Goal: Information Seeking & Learning: Learn about a topic

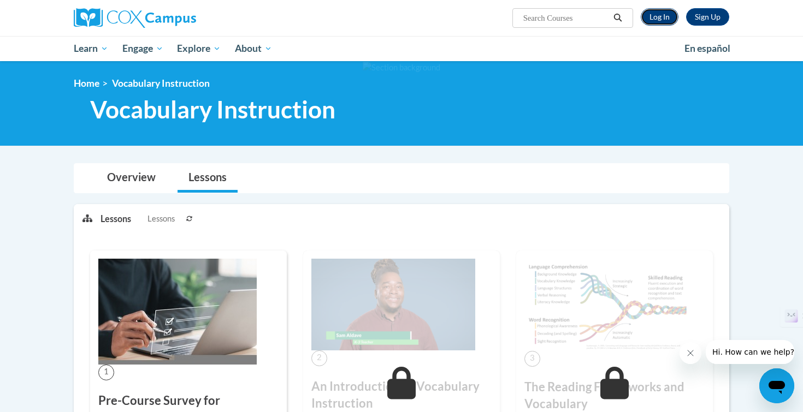
click at [670, 16] on link "Log In" at bounding box center [660, 16] width 38 height 17
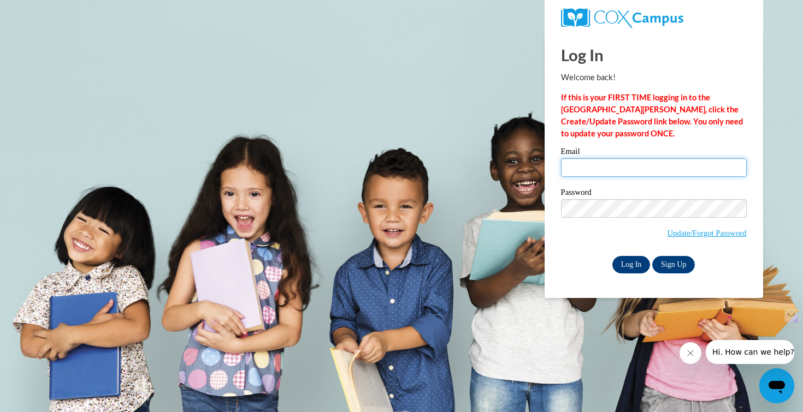
type input "rknigge@waukesha.k12.wi.us"
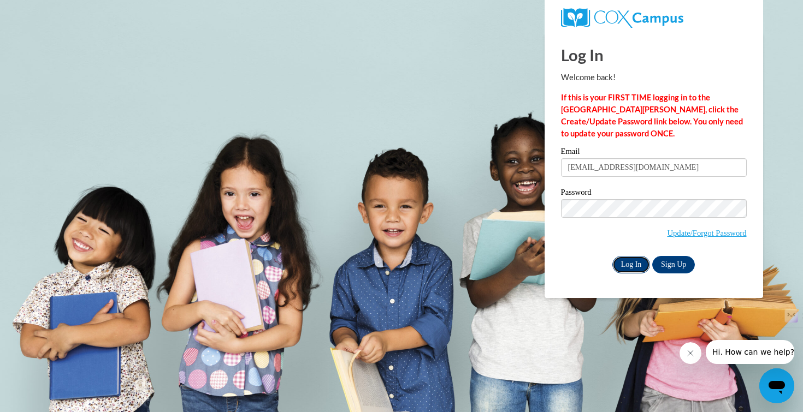
click at [638, 257] on input "Log In" at bounding box center [631, 264] width 38 height 17
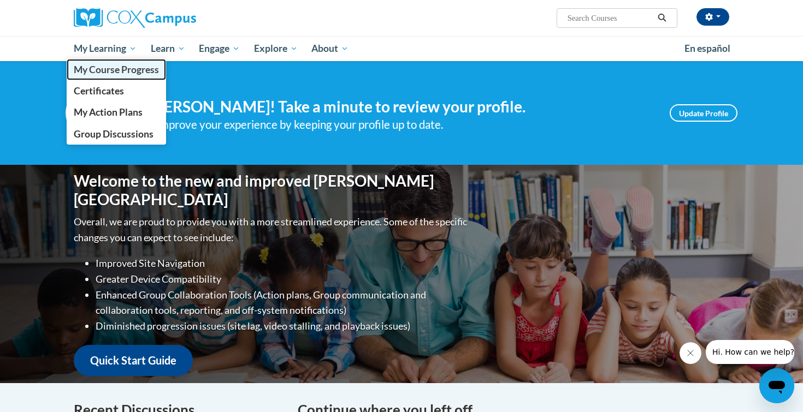
click at [127, 69] on span "My Course Progress" at bounding box center [116, 69] width 85 height 11
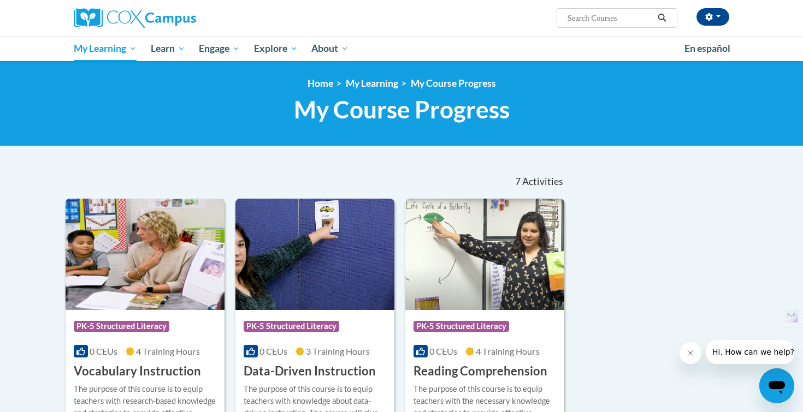
click at [138, 260] on img at bounding box center [145, 254] width 159 height 111
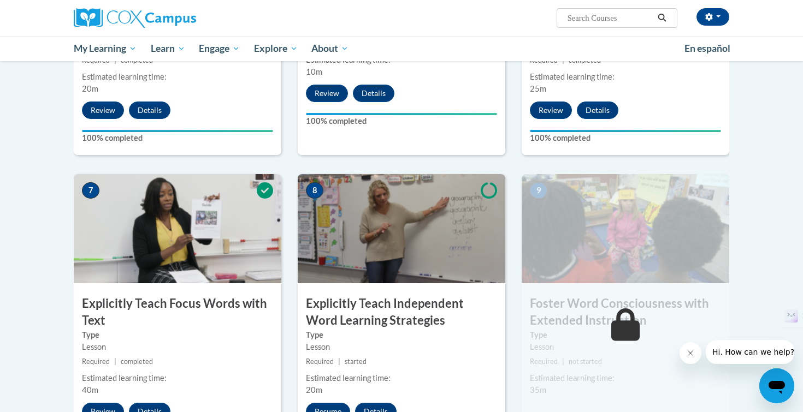
scroll to position [806, 0]
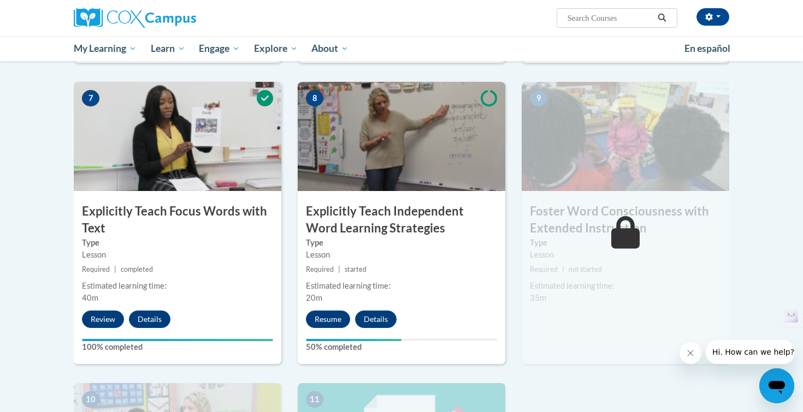
click at [316, 310] on div "8 Explicitly Teach Independent Word Learning Strategies Type Lesson Required | …" at bounding box center [402, 223] width 208 height 282
click at [318, 321] on button "Resume" at bounding box center [328, 319] width 44 height 17
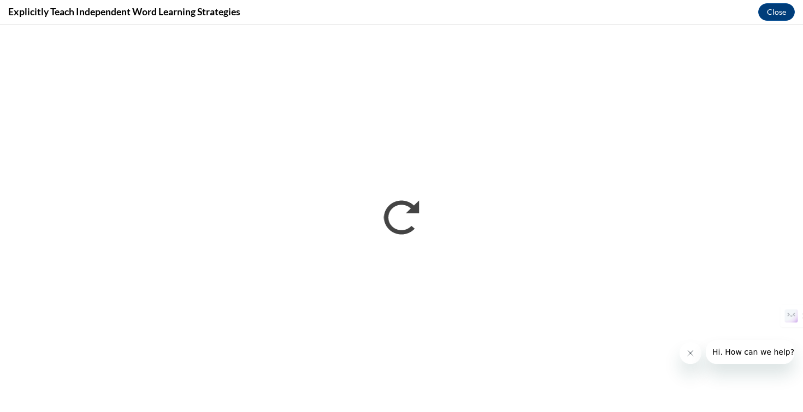
scroll to position [0, 0]
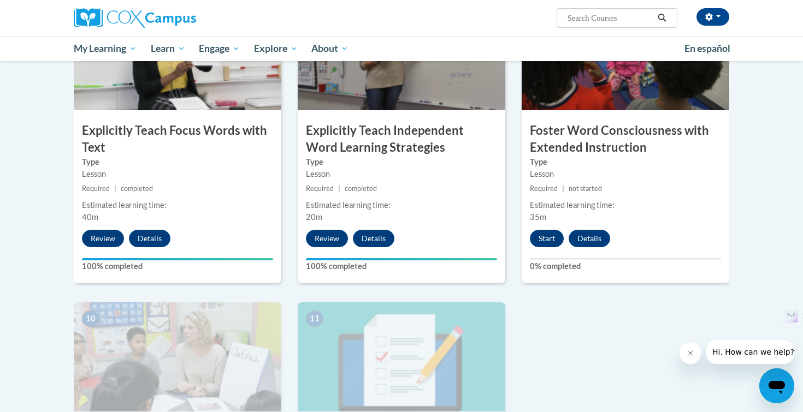
scroll to position [821, 0]
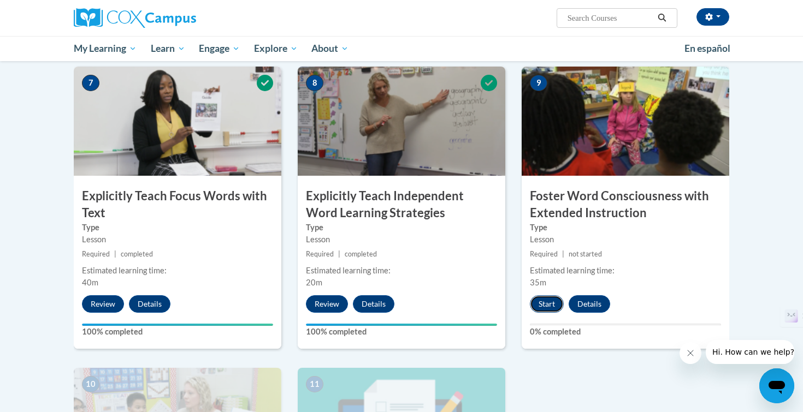
click at [546, 308] on button "Start" at bounding box center [547, 303] width 34 height 17
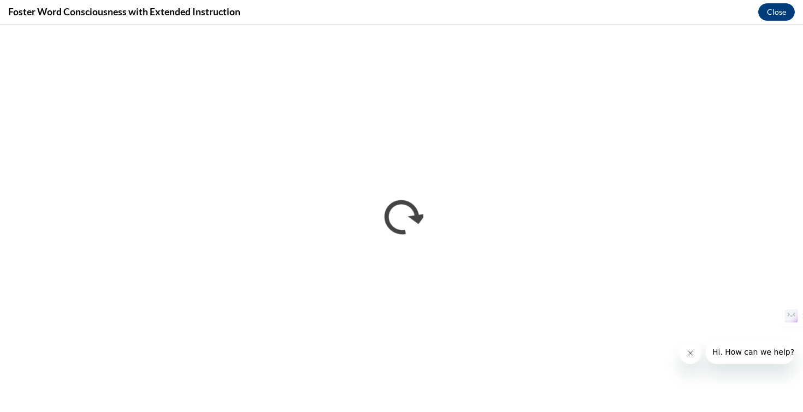
scroll to position [0, 0]
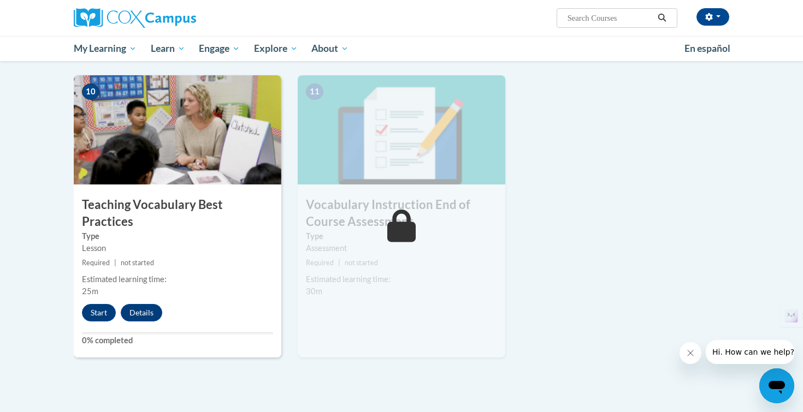
scroll to position [1270, 0]
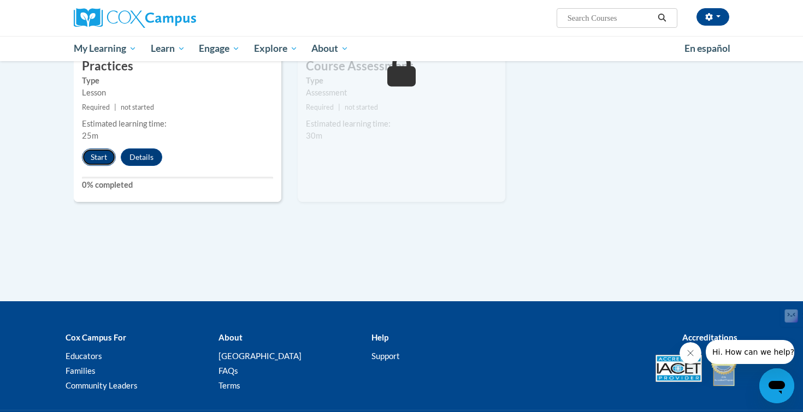
click at [101, 149] on button "Start" at bounding box center [99, 157] width 34 height 17
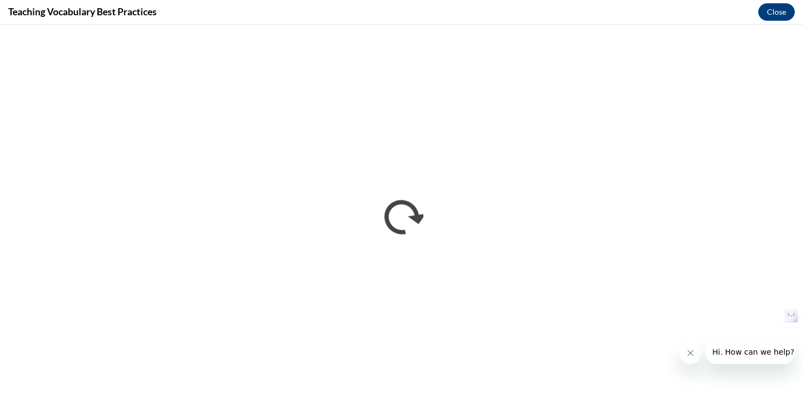
scroll to position [0, 0]
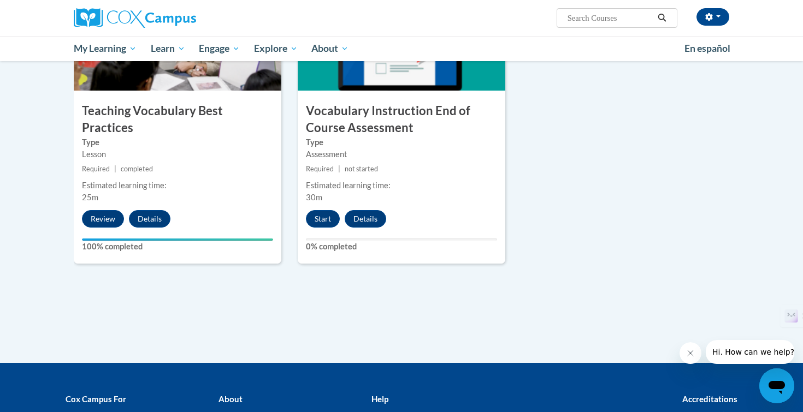
scroll to position [1104, 0]
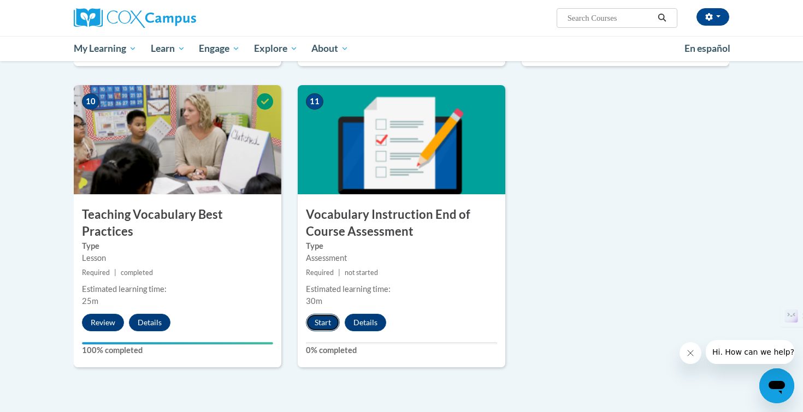
click at [321, 319] on button "Start" at bounding box center [323, 322] width 34 height 17
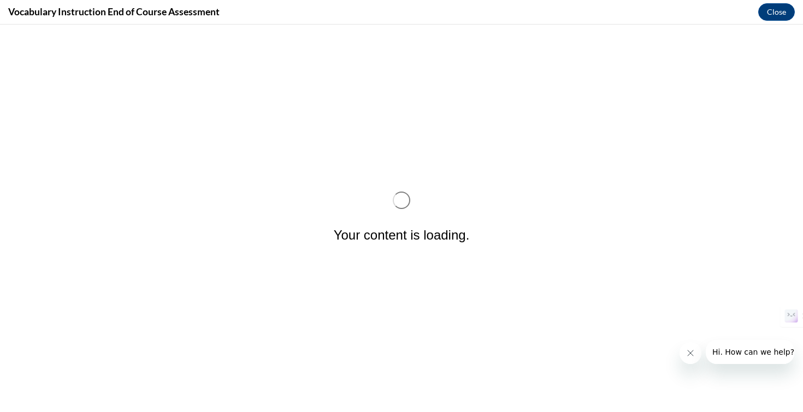
scroll to position [0, 0]
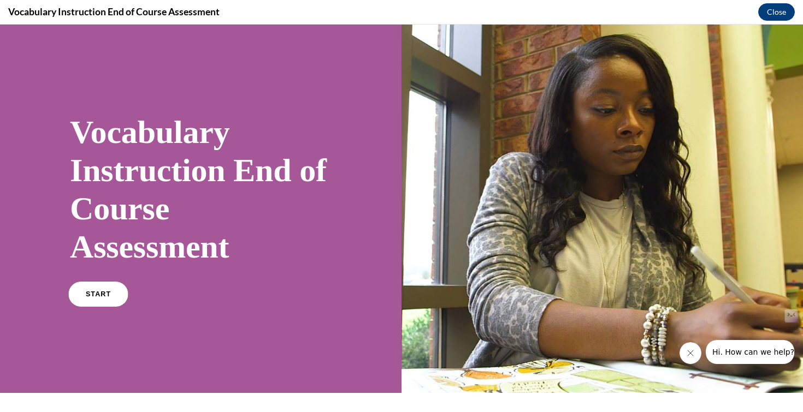
click at [91, 294] on span "START" at bounding box center [98, 295] width 25 height 8
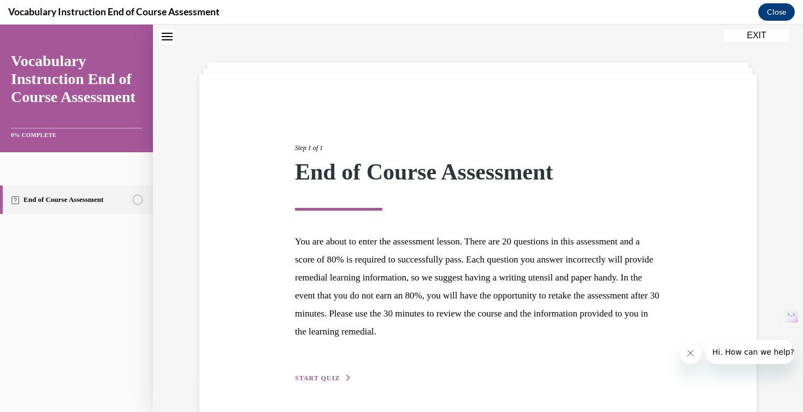
scroll to position [71, 0]
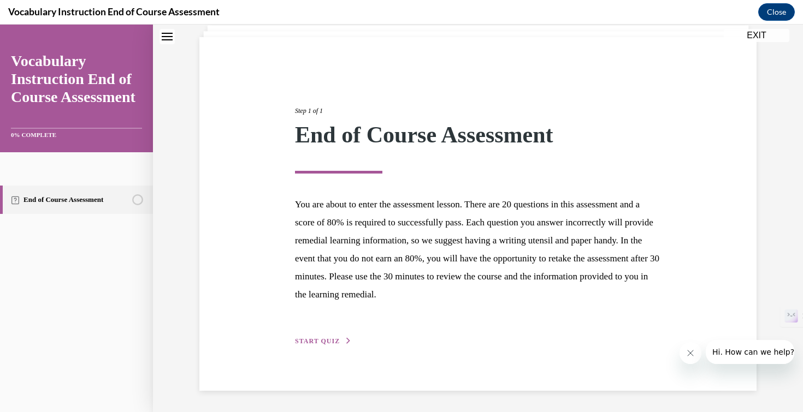
click at [329, 339] on span "START QUIZ" at bounding box center [317, 342] width 45 height 8
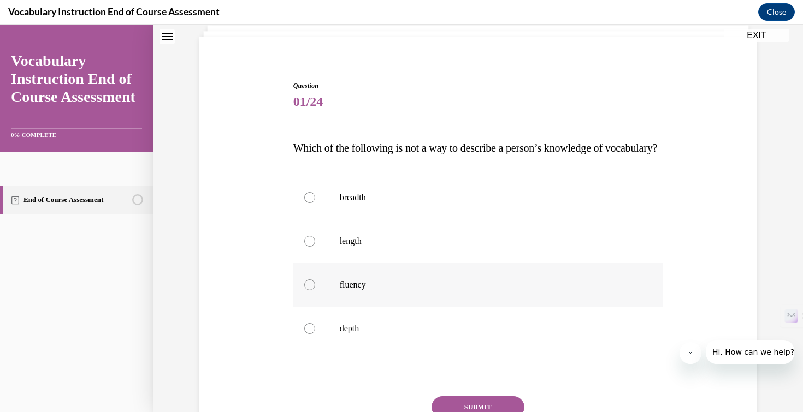
scroll to position [140, 0]
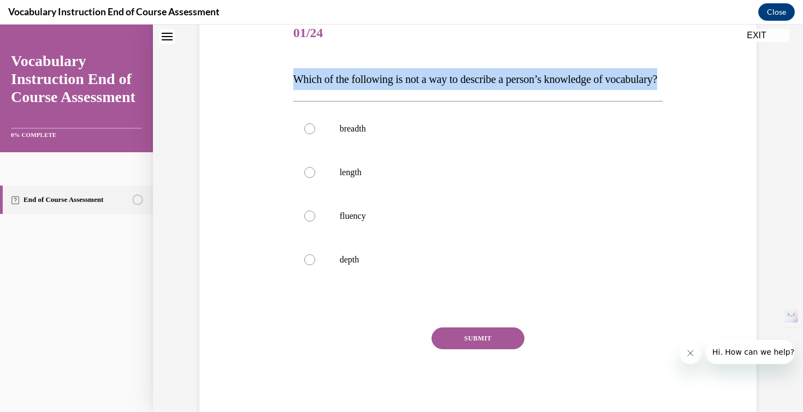
drag, startPoint x: 358, startPoint y: 108, endPoint x: 294, endPoint y: 80, distance: 69.4
click at [294, 80] on p "Which of the following is not a way to describe a person’s knowledge of vocabul…" at bounding box center [478, 79] width 370 height 22
copy span "Which of the following is not a way to describe a person’s knowledge of vocabul…"
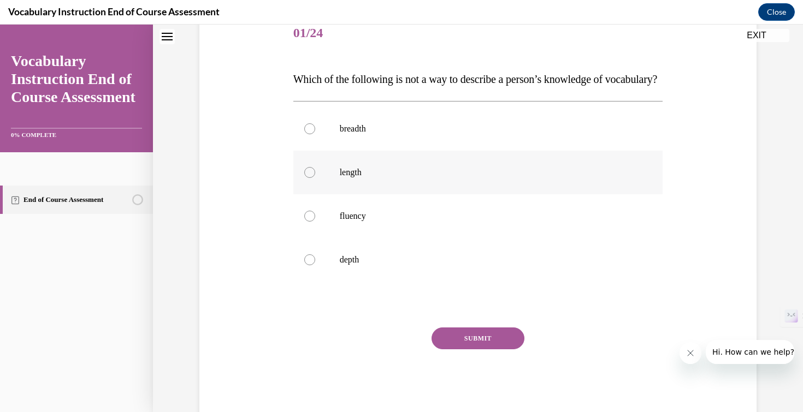
click at [373, 194] on label "length" at bounding box center [478, 173] width 370 height 44
click at [315, 178] on input "length" at bounding box center [309, 172] width 11 height 11
radio input "true"
click at [453, 350] on button "SUBMIT" at bounding box center [477, 339] width 93 height 22
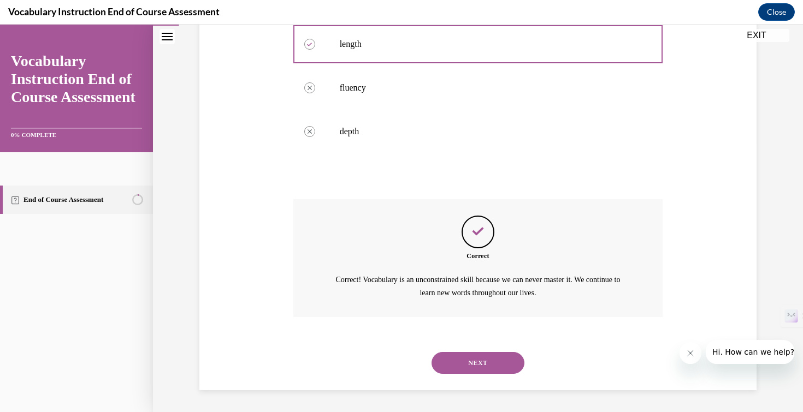
click at [453, 357] on button "NEXT" at bounding box center [477, 363] width 93 height 22
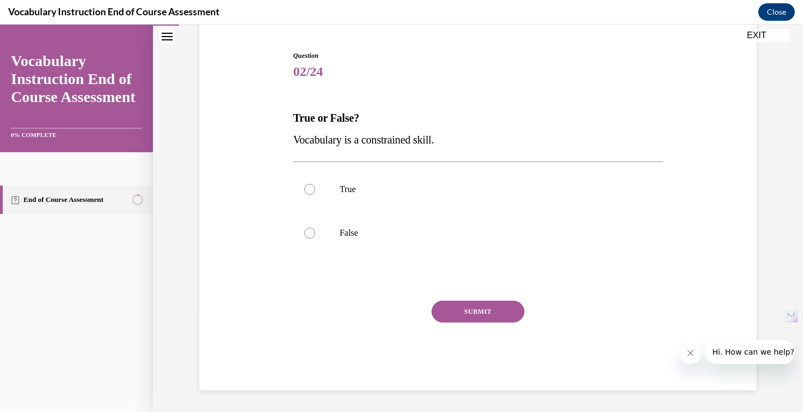
scroll to position [101, 0]
click at [426, 146] on p "Vocabulary is a constrained skill." at bounding box center [478, 140] width 370 height 22
drag, startPoint x: 454, startPoint y: 143, endPoint x: 287, endPoint y: 134, distance: 167.3
click at [287, 134] on div "Question 02/24 True or False? Vocabulary is a constrained skill. True False Inc…" at bounding box center [478, 204] width 563 height 372
copy span "Vocabulary is a constrained skill."
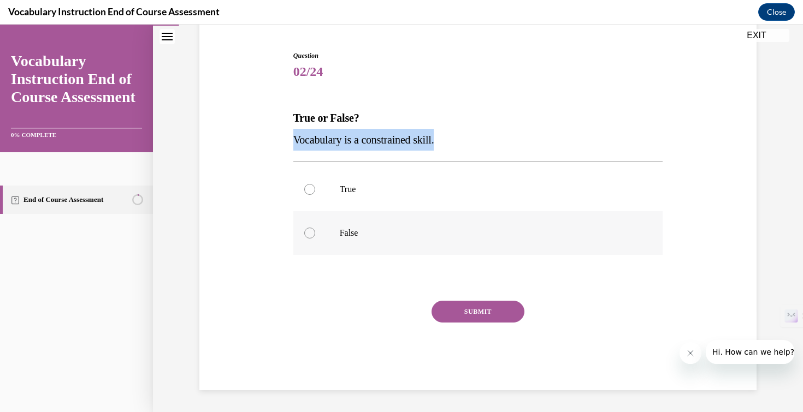
click at [314, 234] on div at bounding box center [309, 233] width 11 height 11
click at [314, 234] on input "False" at bounding box center [309, 233] width 11 height 11
radio input "true"
click at [457, 319] on button "SUBMIT" at bounding box center [477, 312] width 93 height 22
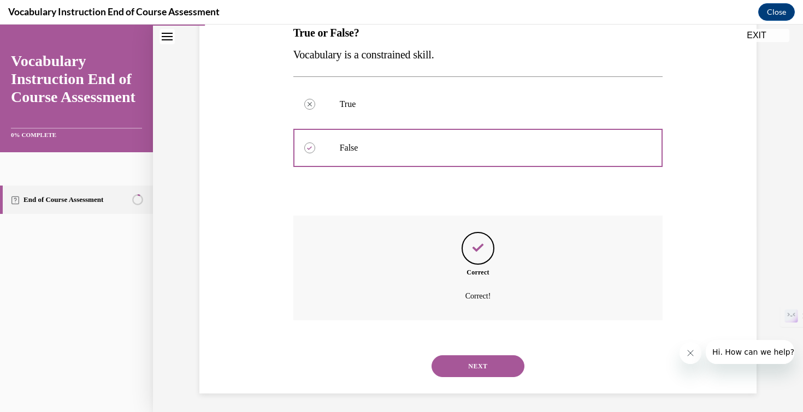
scroll to position [190, 0]
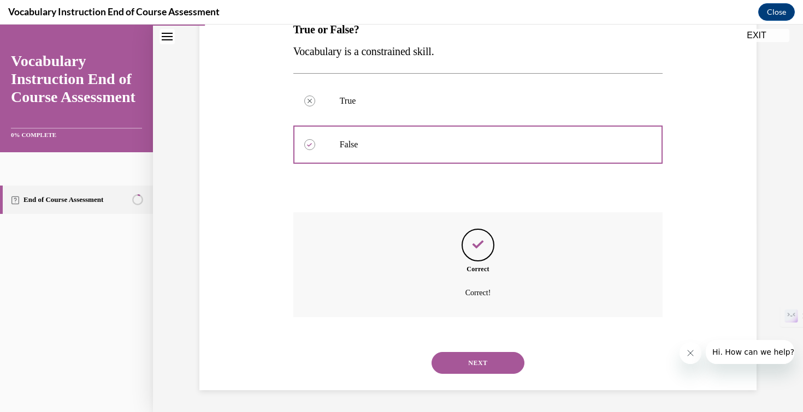
click at [468, 362] on button "NEXT" at bounding box center [477, 363] width 93 height 22
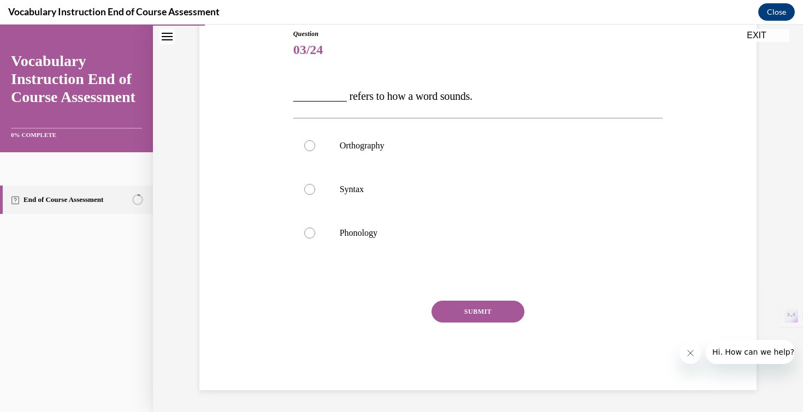
scroll to position [121, 0]
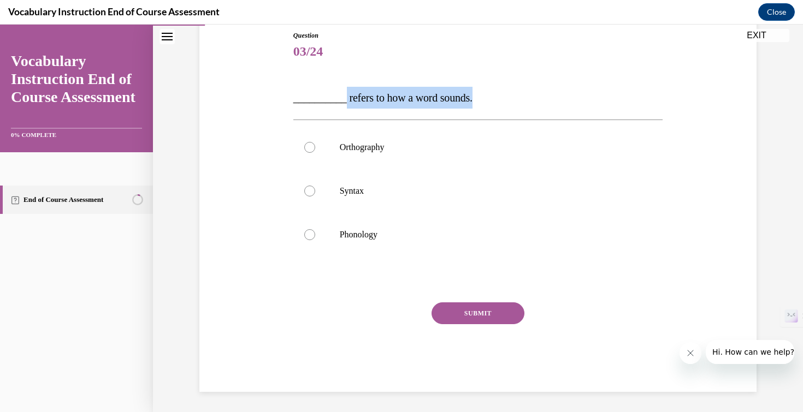
drag, startPoint x: 482, startPoint y: 101, endPoint x: 342, endPoint y: 94, distance: 140.0
click at [342, 94] on p "__________ refers to how a word sounds." at bounding box center [478, 98] width 370 height 22
copy span "refers to how a word sounds."
click at [323, 251] on label "Phonology" at bounding box center [478, 235] width 370 height 44
click at [315, 240] on input "Phonology" at bounding box center [309, 234] width 11 height 11
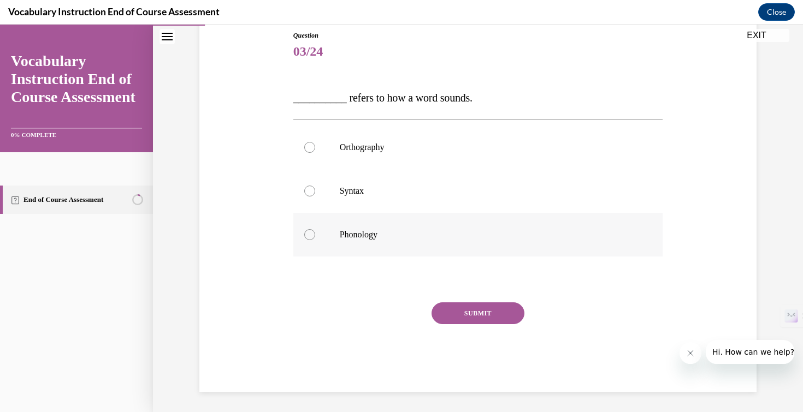
radio input "true"
click at [472, 316] on button "SUBMIT" at bounding box center [477, 314] width 93 height 22
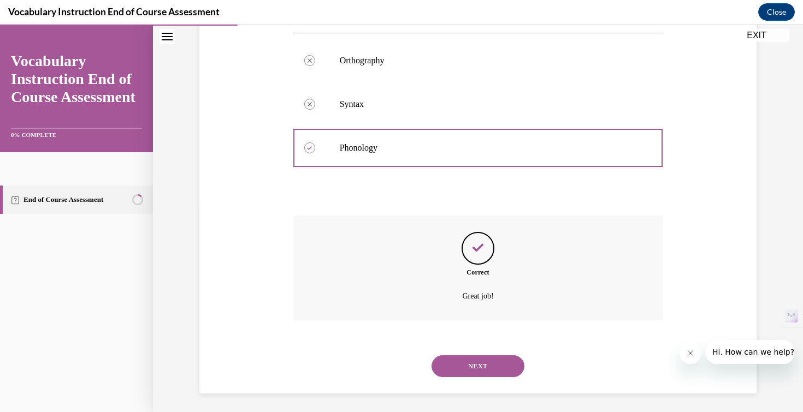
scroll to position [211, 0]
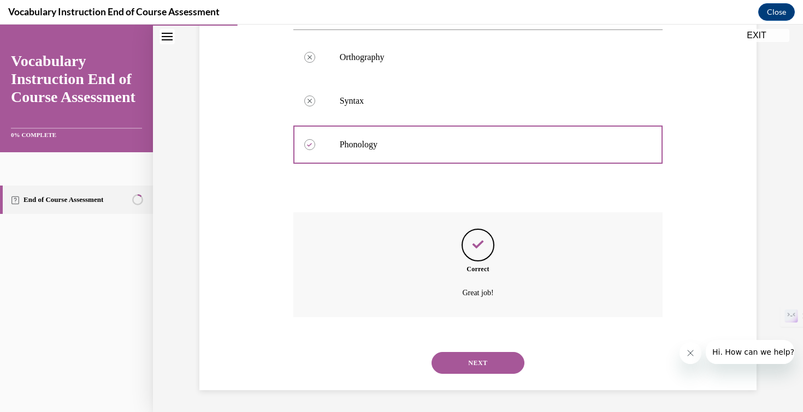
click at [477, 360] on button "NEXT" at bounding box center [477, 363] width 93 height 22
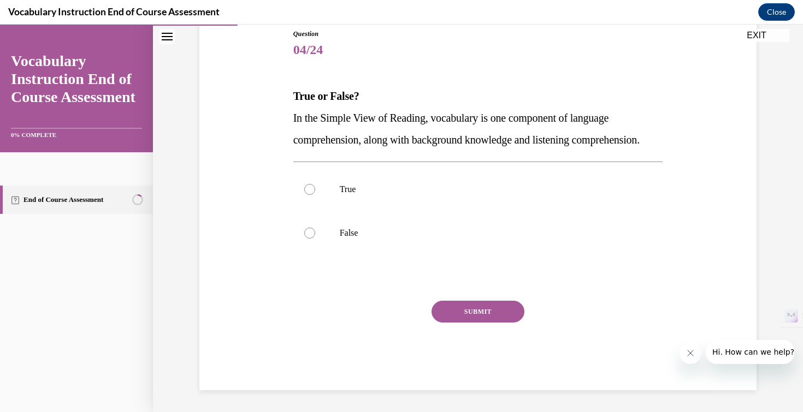
scroll to position [121, 0]
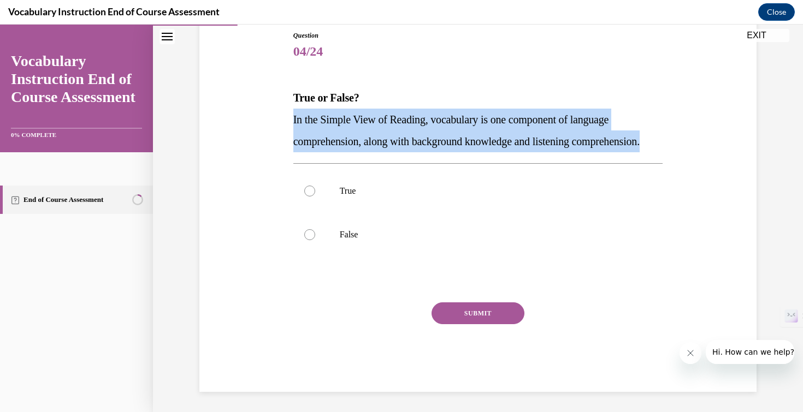
drag, startPoint x: 390, startPoint y: 159, endPoint x: 293, endPoint y: 123, distance: 103.7
click at [293, 123] on p "In the Simple View of Reading, vocabulary is one component of language comprehe…" at bounding box center [478, 131] width 370 height 44
copy span "In the Simple View of Reading, vocabulary is one component of language comprehe…"
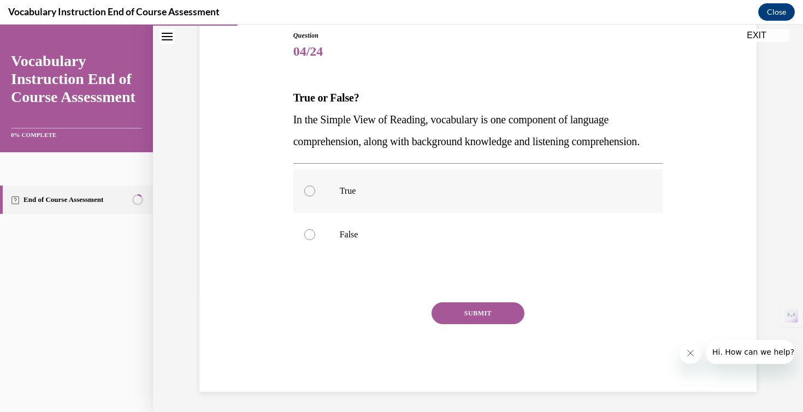
click at [327, 213] on label "True" at bounding box center [478, 191] width 370 height 44
click at [315, 197] on input "True" at bounding box center [309, 191] width 11 height 11
radio input "true"
click at [471, 324] on button "SUBMIT" at bounding box center [477, 314] width 93 height 22
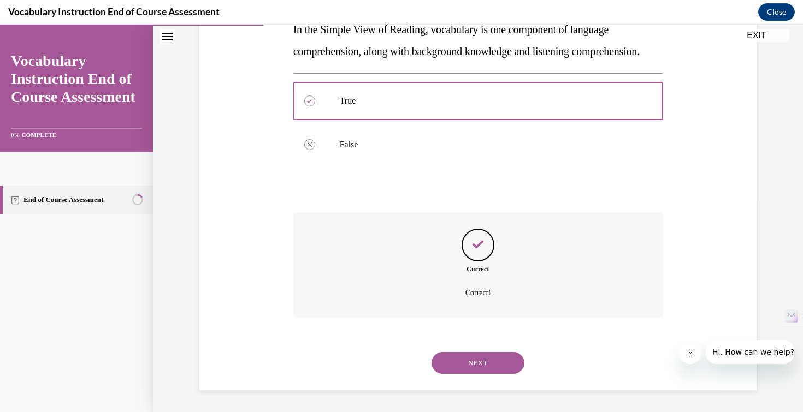
click at [474, 371] on button "NEXT" at bounding box center [477, 363] width 93 height 22
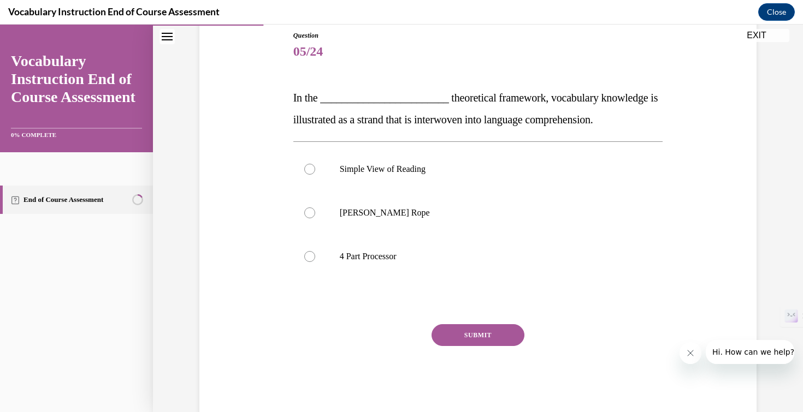
click at [505, 99] on span "In the ________________________ theoretical framework, vocabulary knowledge is …" at bounding box center [475, 109] width 365 height 34
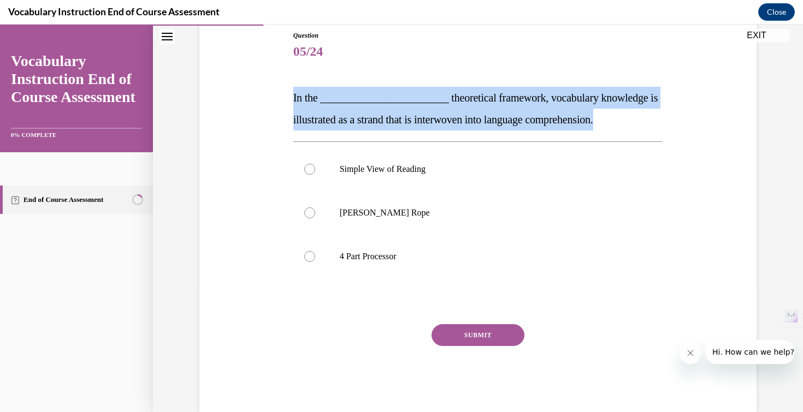
click at [505, 99] on span "In the ________________________ theoretical framework, vocabulary knowledge is …" at bounding box center [475, 109] width 365 height 34
copy span "In the ________________________ theoretical framework, vocabulary knowledge is …"
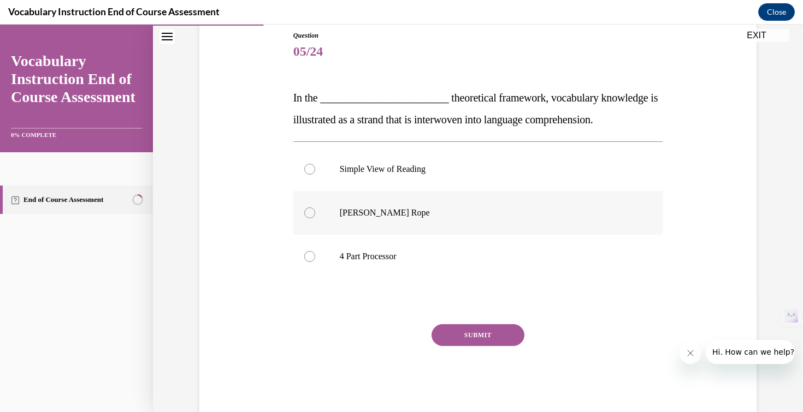
click at [323, 224] on label "Scarborough's Rope" at bounding box center [478, 213] width 370 height 44
click at [315, 218] on input "Scarborough's Rope" at bounding box center [309, 213] width 11 height 11
radio input "true"
click at [494, 334] on button "SUBMIT" at bounding box center [477, 335] width 93 height 22
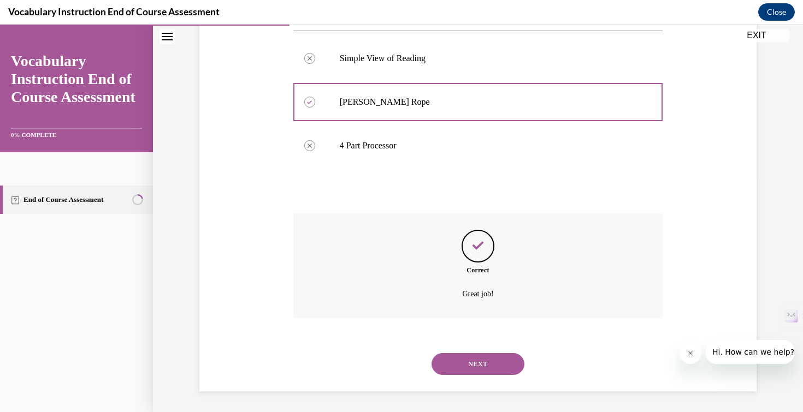
scroll to position [233, 0]
click at [495, 368] on button "NEXT" at bounding box center [477, 363] width 93 height 22
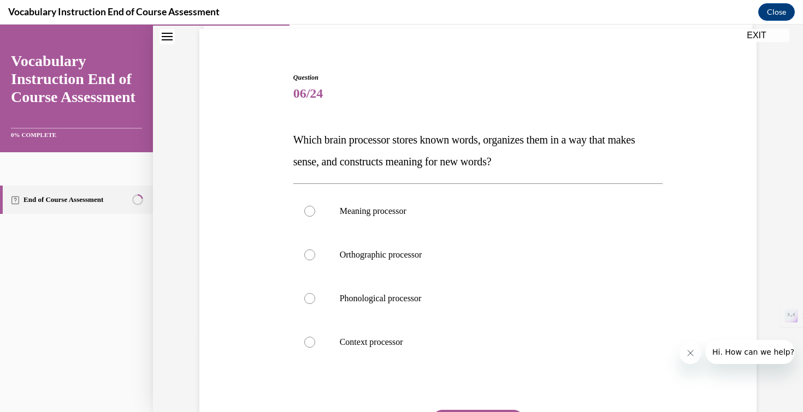
scroll to position [87, 0]
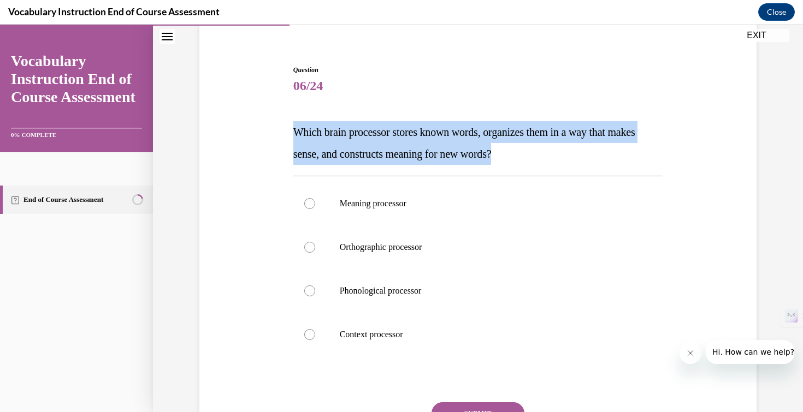
drag, startPoint x: 567, startPoint y: 159, endPoint x: 287, endPoint y: 133, distance: 281.4
click at [287, 133] on div "Question 06/24 Which brain processor stores known words, organizes them in a wa…" at bounding box center [478, 262] width 563 height 460
copy span "Which brain processor stores known words, organizes them in a way that makes se…"
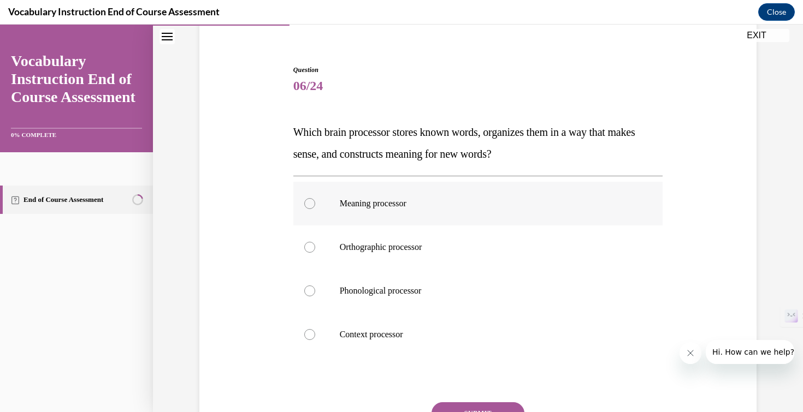
click at [393, 220] on label "Meaning processor" at bounding box center [478, 204] width 370 height 44
click at [315, 209] on input "Meaning processor" at bounding box center [309, 203] width 11 height 11
radio input "true"
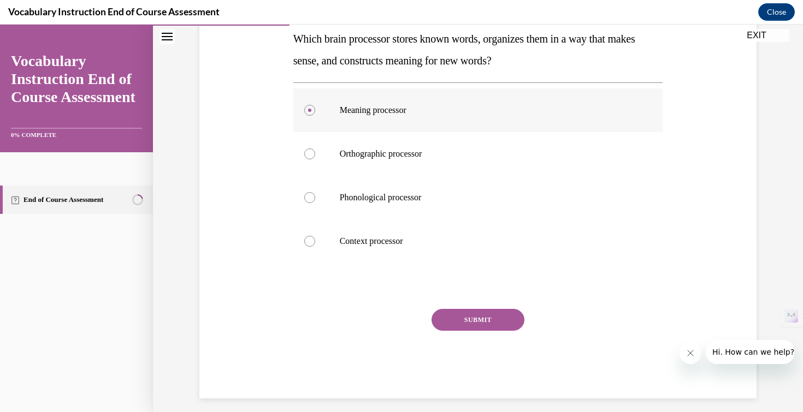
scroll to position [188, 0]
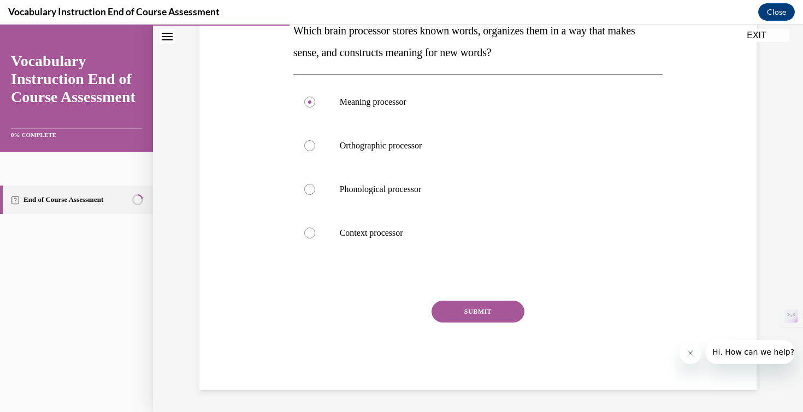
click at [468, 313] on button "SUBMIT" at bounding box center [477, 312] width 93 height 22
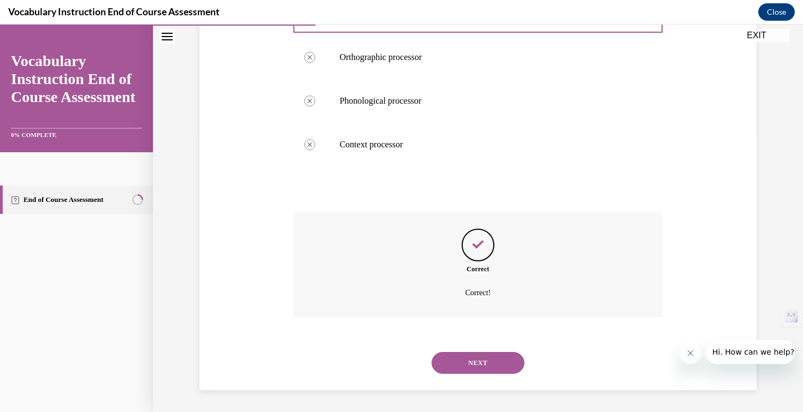
click at [477, 368] on button "NEXT" at bounding box center [477, 363] width 93 height 22
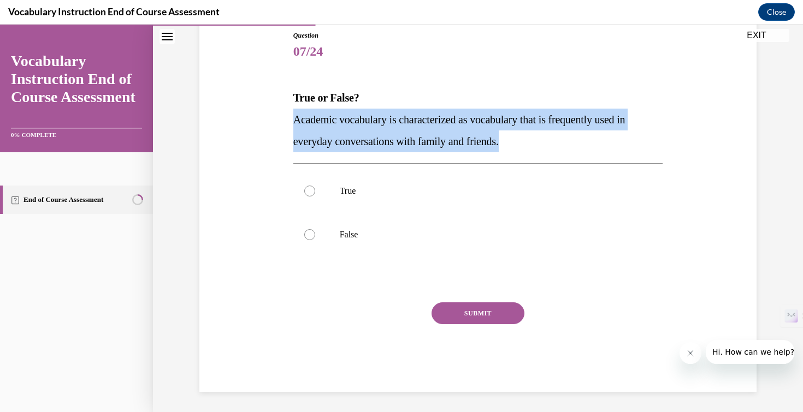
drag, startPoint x: 526, startPoint y: 146, endPoint x: 271, endPoint y: 111, distance: 258.1
click at [271, 111] on div "Question 07/24 True or False? Academic vocabulary is characterized as vocabular…" at bounding box center [478, 195] width 563 height 394
copy span "Academic vocabulary is characterized as vocabulary that is frequently used in e…"
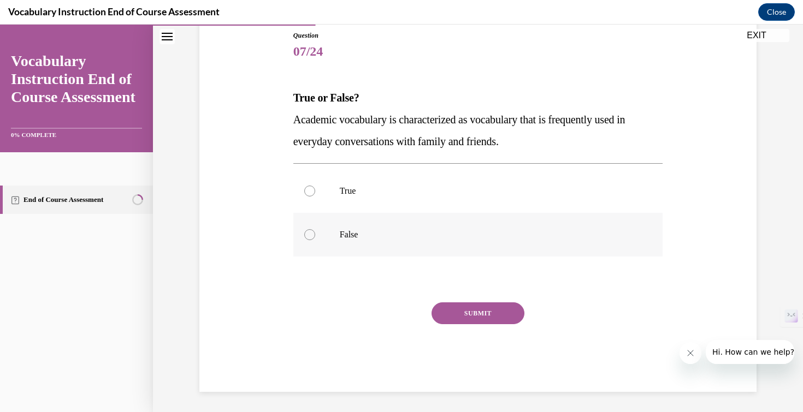
click at [327, 242] on label "False" at bounding box center [478, 235] width 370 height 44
click at [315, 240] on input "False" at bounding box center [309, 234] width 11 height 11
radio input "true"
click at [299, 333] on div "SUBMIT" at bounding box center [478, 330] width 370 height 55
click at [499, 317] on button "SUBMIT" at bounding box center [477, 314] width 93 height 22
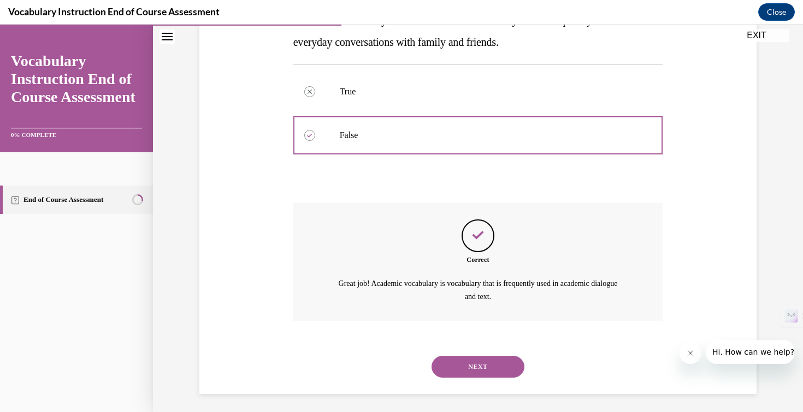
scroll to position [224, 0]
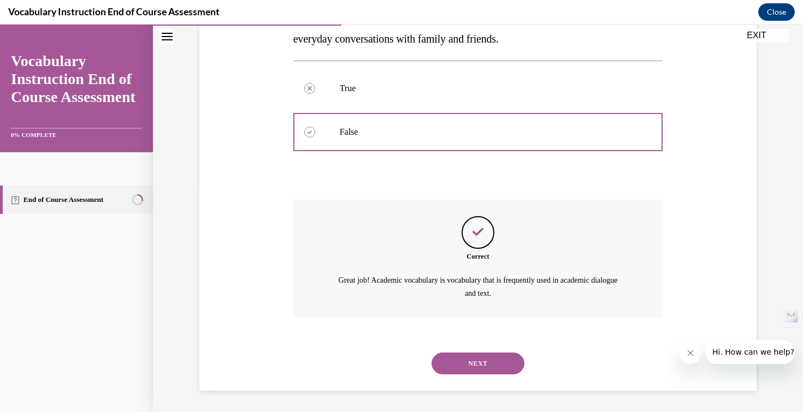
click at [505, 380] on div "NEXT" at bounding box center [478, 364] width 370 height 44
click at [504, 374] on button "NEXT" at bounding box center [477, 364] width 93 height 22
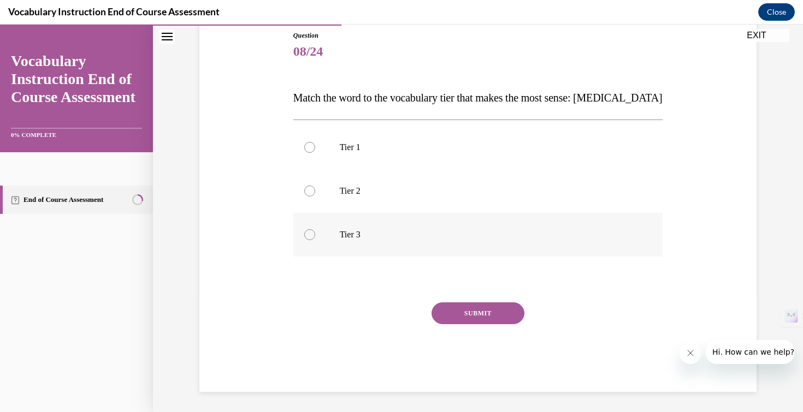
click at [486, 235] on p "Tier 3" at bounding box center [488, 234] width 296 height 11
click at [315, 235] on input "Tier 3" at bounding box center [309, 234] width 11 height 11
radio input "true"
click at [494, 319] on button "SUBMIT" at bounding box center [477, 314] width 93 height 22
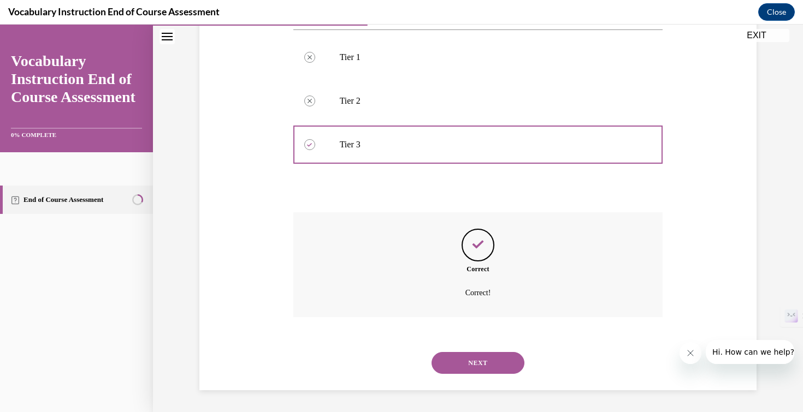
click at [494, 369] on button "NEXT" at bounding box center [477, 363] width 93 height 22
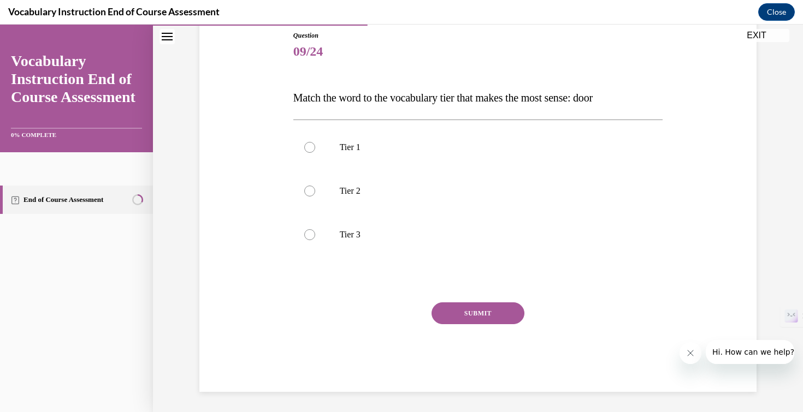
click at [526, 96] on span "Match the word to the vocabulary tier that makes the most sense: door" at bounding box center [442, 98] width 299 height 12
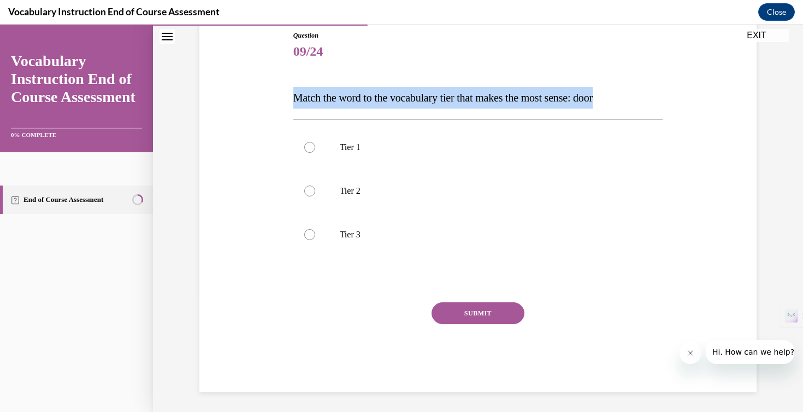
click at [526, 96] on span "Match the word to the vocabulary tier that makes the most sense: door" at bounding box center [442, 98] width 299 height 12
copy span "Match the word to the vocabulary tier that makes the most sense: door"
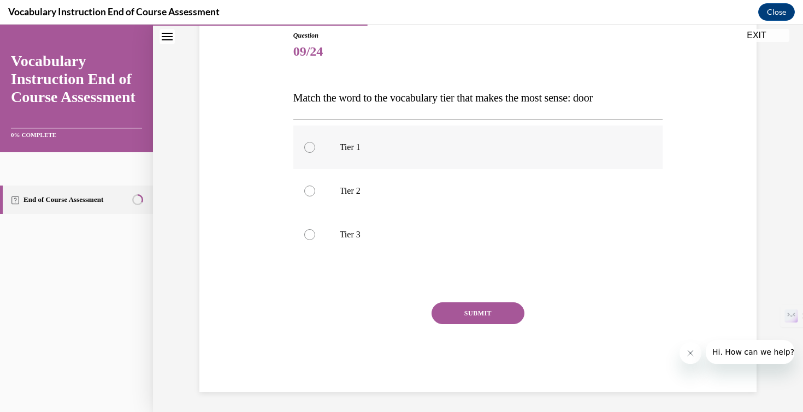
click at [311, 158] on label "Tier 1" at bounding box center [478, 148] width 370 height 44
click at [311, 153] on input "Tier 1" at bounding box center [309, 147] width 11 height 11
radio input "true"
click at [468, 316] on button "SUBMIT" at bounding box center [477, 314] width 93 height 22
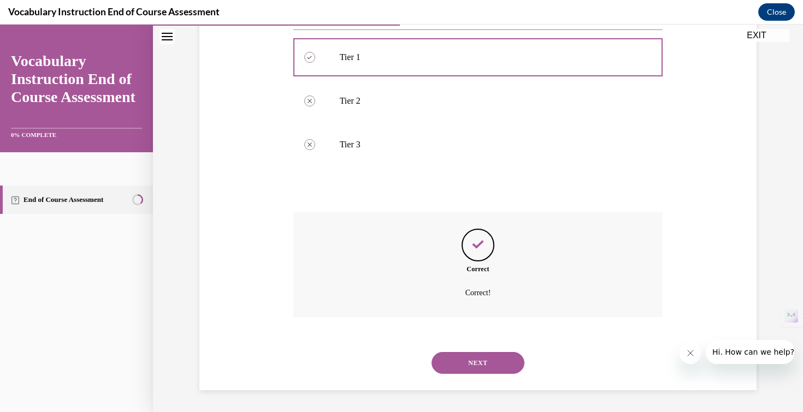
click at [494, 366] on button "NEXT" at bounding box center [477, 363] width 93 height 22
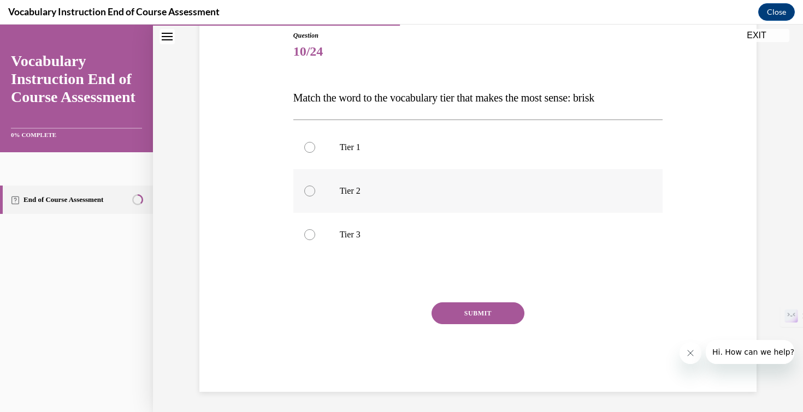
click at [348, 174] on label "Tier 2" at bounding box center [478, 191] width 370 height 44
click at [315, 186] on input "Tier 2" at bounding box center [309, 191] width 11 height 11
radio input "true"
click at [448, 315] on button "SUBMIT" at bounding box center [477, 314] width 93 height 22
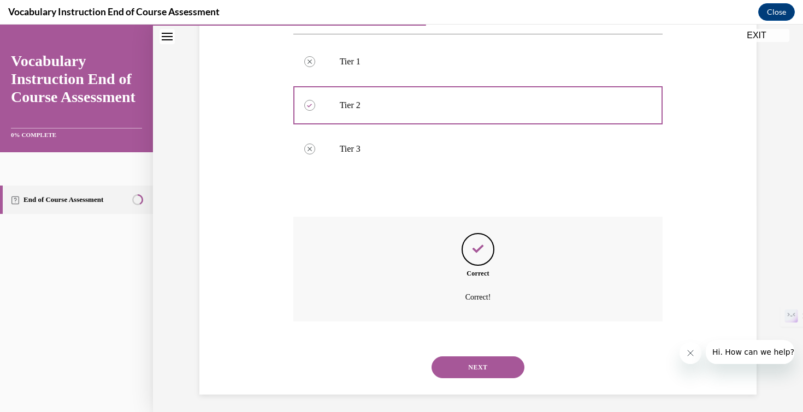
scroll to position [211, 0]
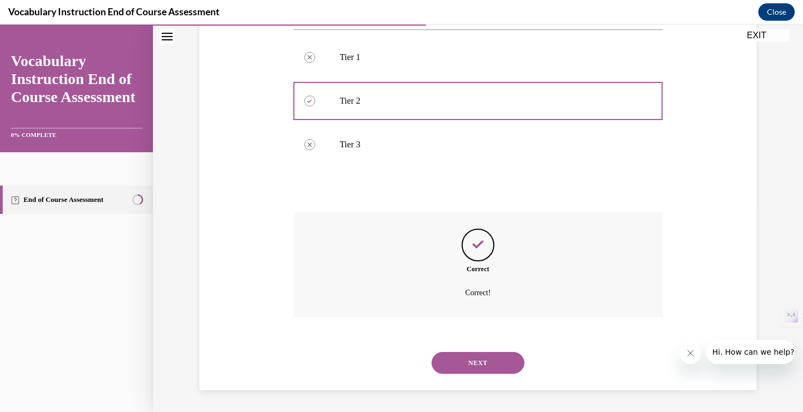
click at [500, 360] on button "NEXT" at bounding box center [477, 363] width 93 height 22
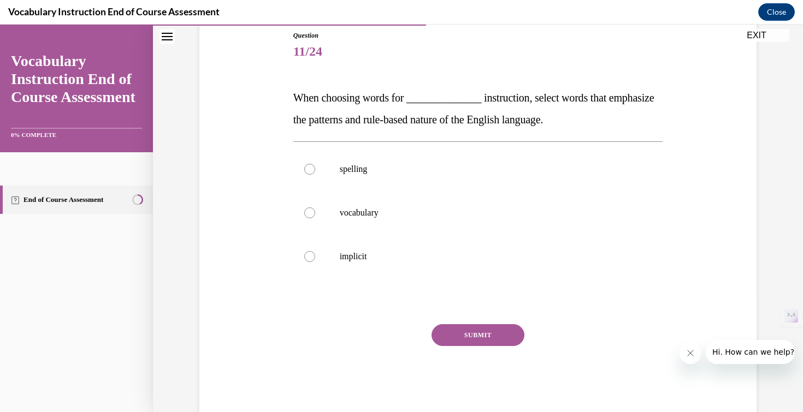
click at [517, 110] on p "When choosing words for ______________ instruction, select words that emphasize…" at bounding box center [478, 109] width 370 height 44
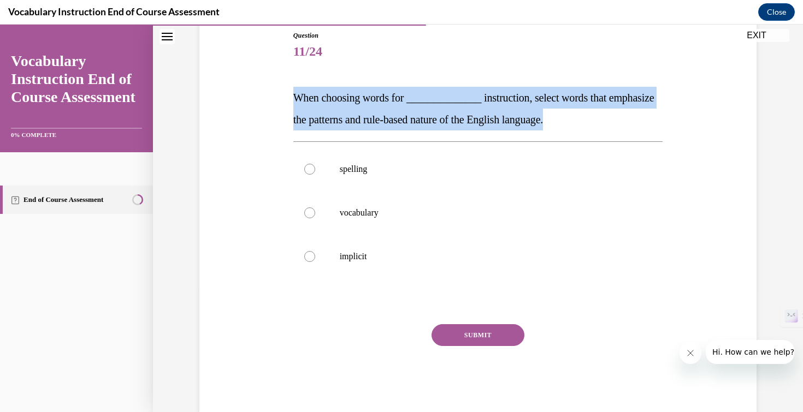
click at [517, 110] on p "When choosing words for ______________ instruction, select words that emphasize…" at bounding box center [478, 109] width 370 height 44
copy span "When choosing words for ______________ instruction, select words that emphasize…"
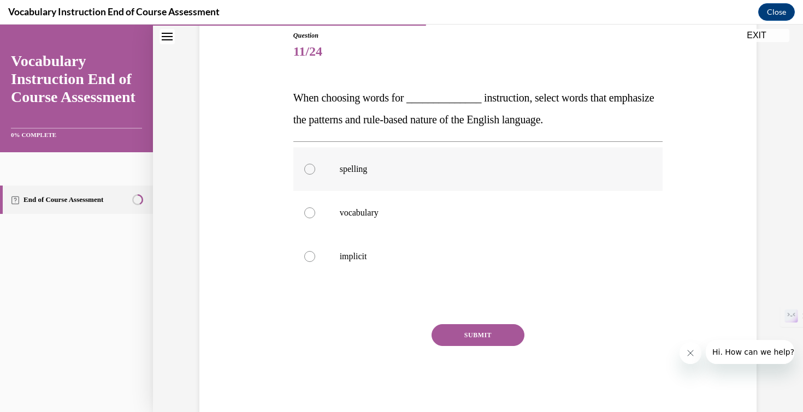
click at [348, 165] on p "spelling" at bounding box center [488, 169] width 296 height 11
click at [315, 165] on input "spelling" at bounding box center [309, 169] width 11 height 11
radio input "true"
click at [463, 322] on div "Question 11/24 When choosing words for ______________ instruction, select words…" at bounding box center [478, 222] width 370 height 383
click at [466, 329] on button "SUBMIT" at bounding box center [477, 335] width 93 height 22
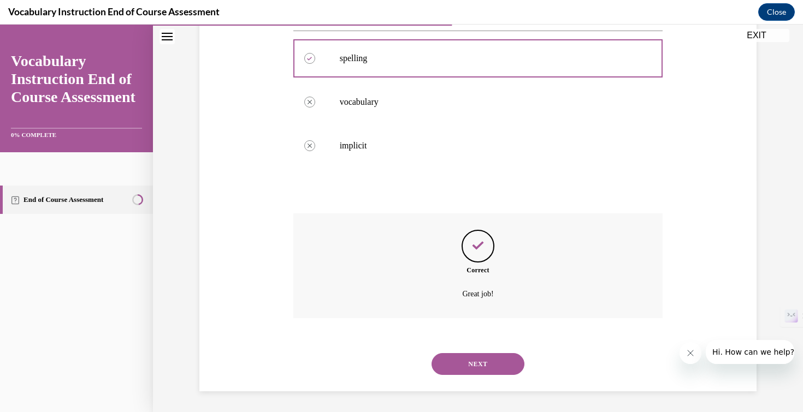
scroll to position [233, 0]
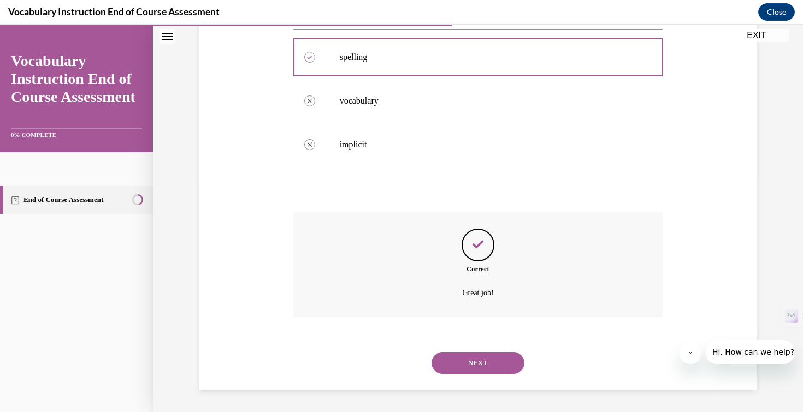
click at [472, 356] on button "NEXT" at bounding box center [477, 363] width 93 height 22
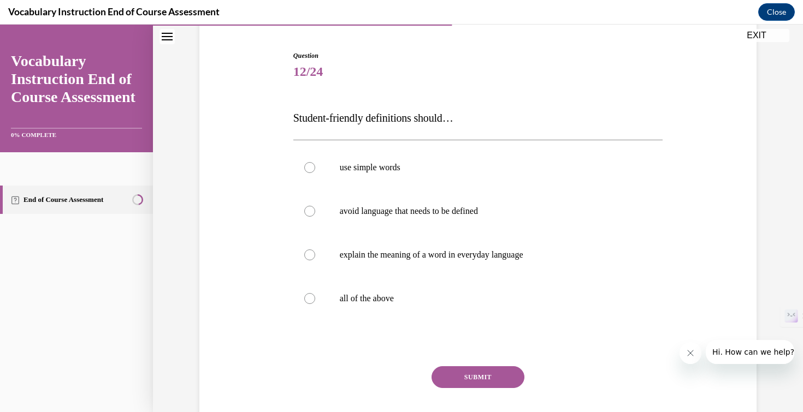
scroll to position [144, 0]
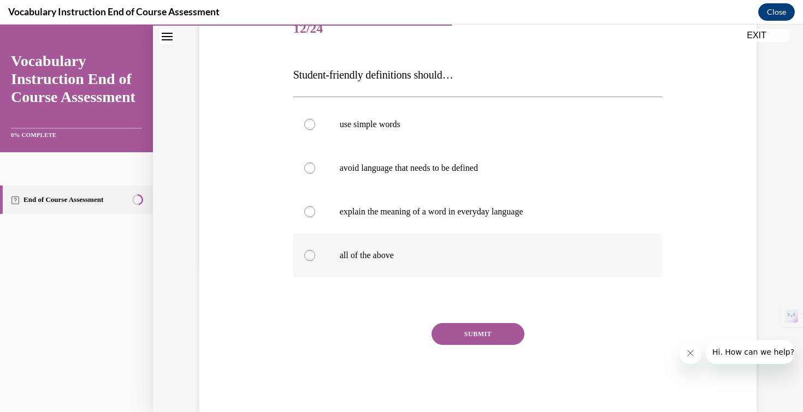
click at [422, 264] on label "all of the above" at bounding box center [478, 256] width 370 height 44
click at [315, 261] on input "all of the above" at bounding box center [309, 255] width 11 height 11
radio input "true"
click at [460, 326] on button "SUBMIT" at bounding box center [477, 334] width 93 height 22
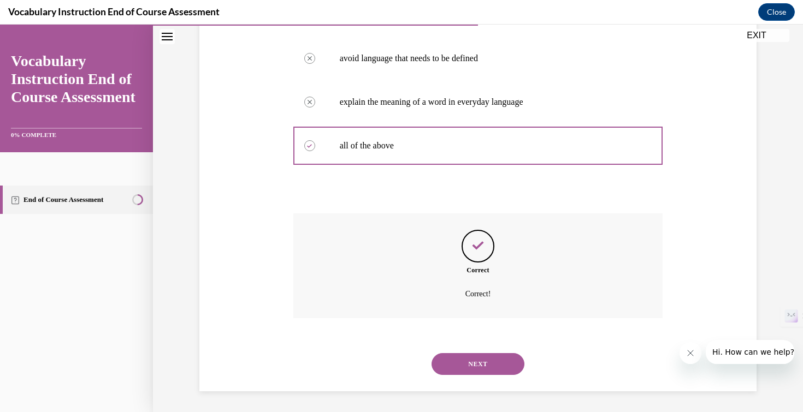
scroll to position [255, 0]
click at [469, 364] on button "NEXT" at bounding box center [477, 363] width 93 height 22
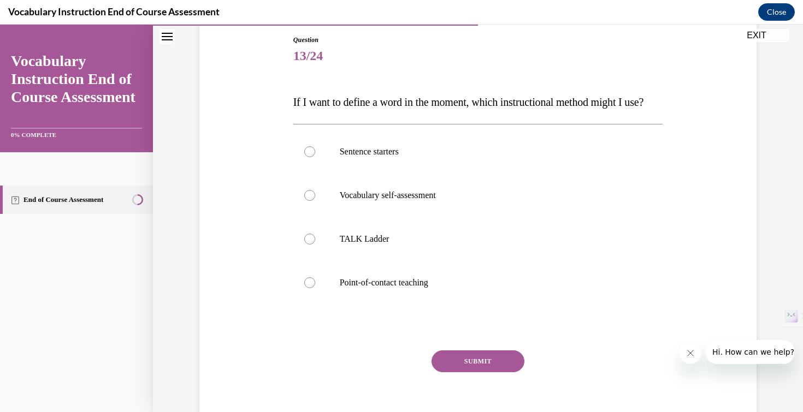
scroll to position [110, 0]
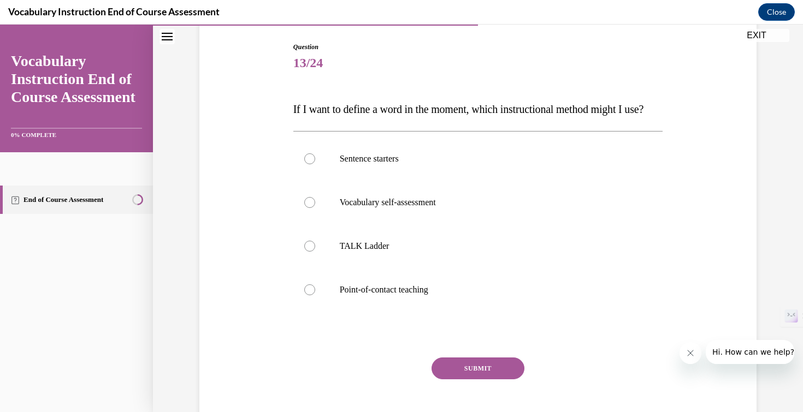
click at [429, 109] on span "If I want to define a word in the moment, which instructional method might I us…" at bounding box center [468, 109] width 350 height 12
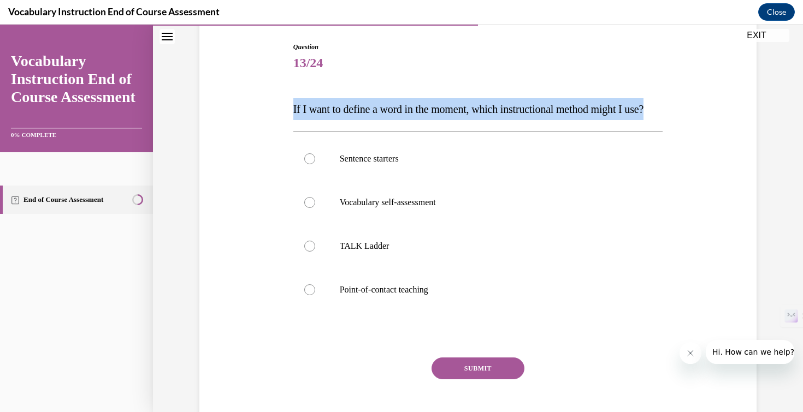
click at [429, 109] on span "If I want to define a word in the moment, which instructional method might I us…" at bounding box center [468, 109] width 350 height 12
copy span "If I want to define a word in the moment, which instructional method might I us…"
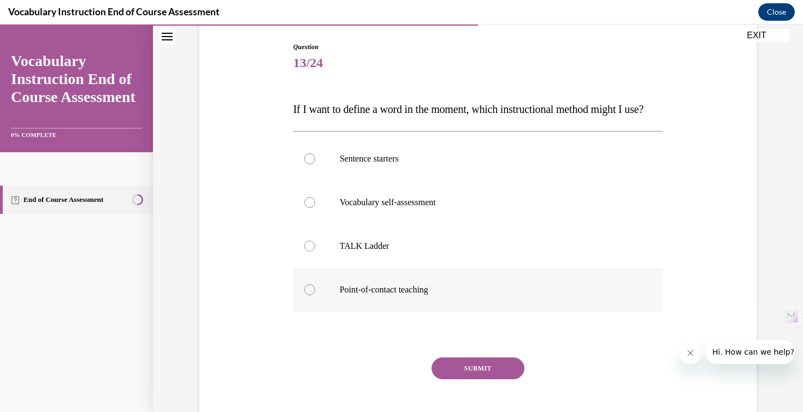
click at [413, 312] on label "Point-of-contact teaching" at bounding box center [478, 290] width 370 height 44
click at [315, 295] on input "Point-of-contact teaching" at bounding box center [309, 290] width 11 height 11
radio input "true"
click at [471, 380] on button "SUBMIT" at bounding box center [477, 369] width 93 height 22
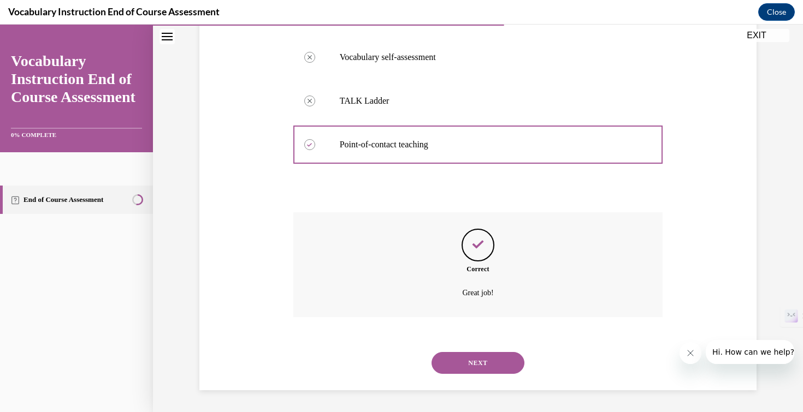
scroll to position [277, 0]
click at [475, 364] on button "NEXT" at bounding box center [477, 363] width 93 height 22
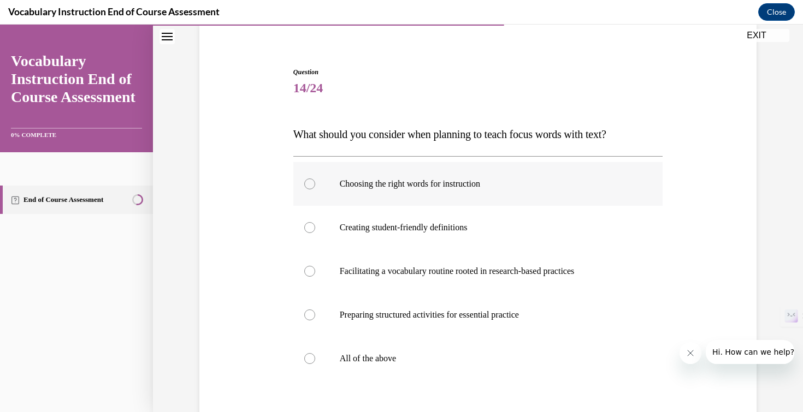
scroll to position [142, 0]
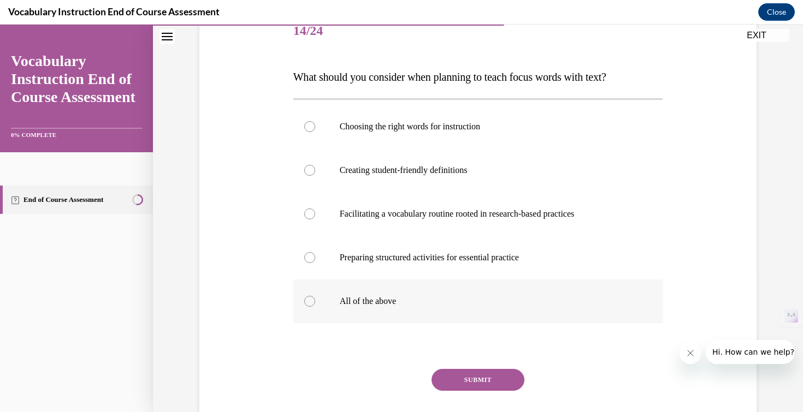
click at [461, 307] on label "All of the above" at bounding box center [478, 302] width 370 height 44
click at [315, 307] on input "All of the above" at bounding box center [309, 301] width 11 height 11
radio input "true"
click at [481, 376] on button "SUBMIT" at bounding box center [477, 380] width 93 height 22
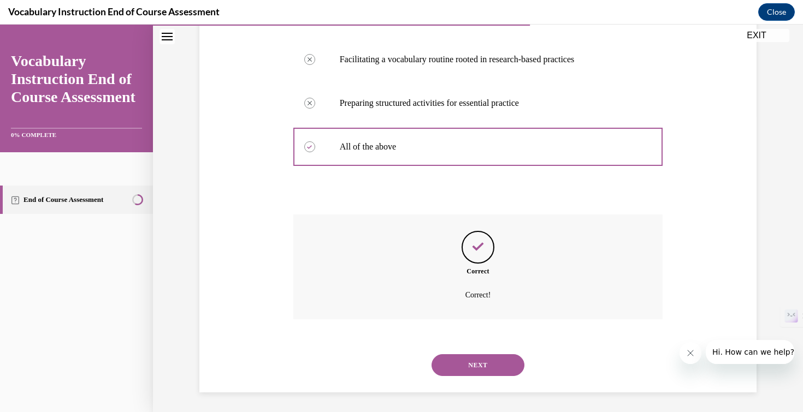
scroll to position [299, 0]
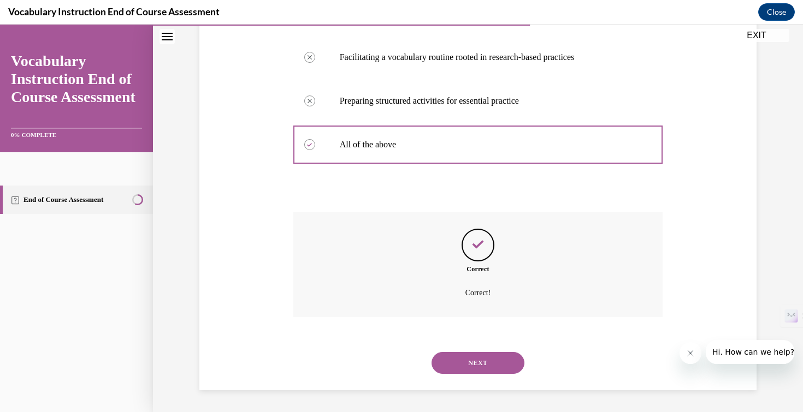
click at [481, 369] on button "NEXT" at bounding box center [477, 363] width 93 height 22
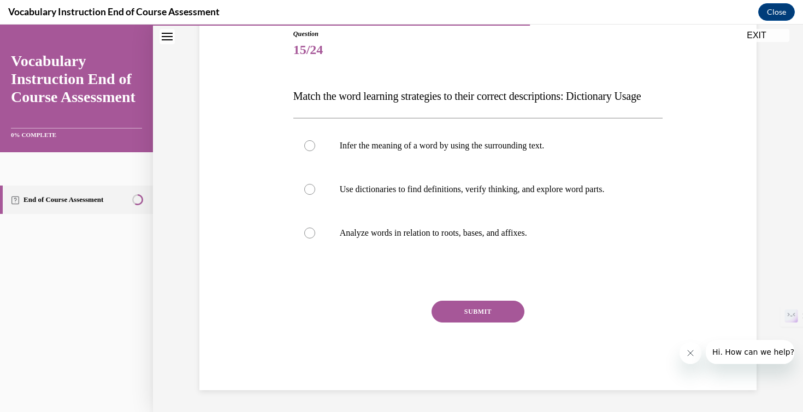
scroll to position [121, 0]
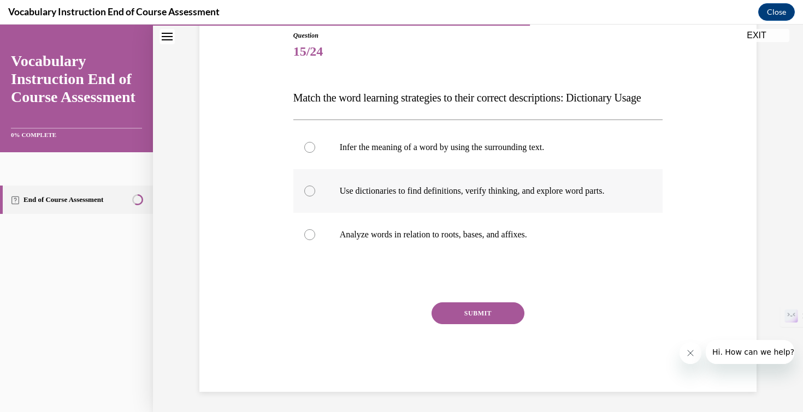
click at [454, 197] on p "Use dictionaries to find definitions, verify thinking, and explore word parts." at bounding box center [488, 191] width 296 height 11
click at [315, 197] on input "Use dictionaries to find definitions, verify thinking, and explore word parts." at bounding box center [309, 191] width 11 height 11
radio input "true"
click at [467, 324] on button "SUBMIT" at bounding box center [477, 314] width 93 height 22
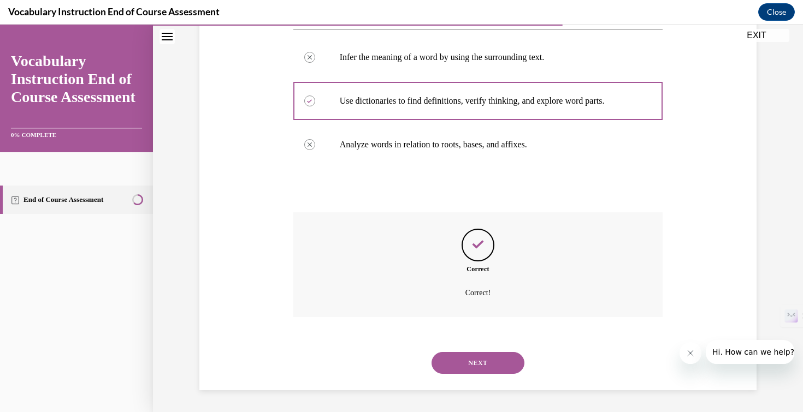
click at [473, 366] on button "NEXT" at bounding box center [477, 363] width 93 height 22
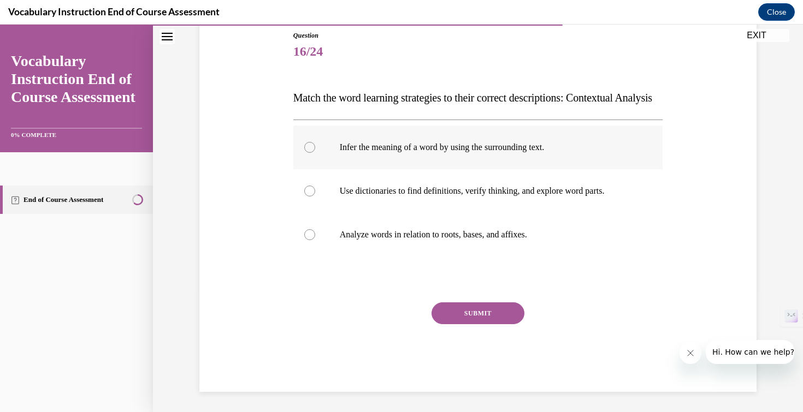
click at [440, 169] on label "Infer the meaning of a word by using the surrounding text." at bounding box center [478, 148] width 370 height 44
click at [315, 153] on input "Infer the meaning of a word by using the surrounding text." at bounding box center [309, 147] width 11 height 11
radio input "true"
click at [469, 324] on button "SUBMIT" at bounding box center [477, 314] width 93 height 22
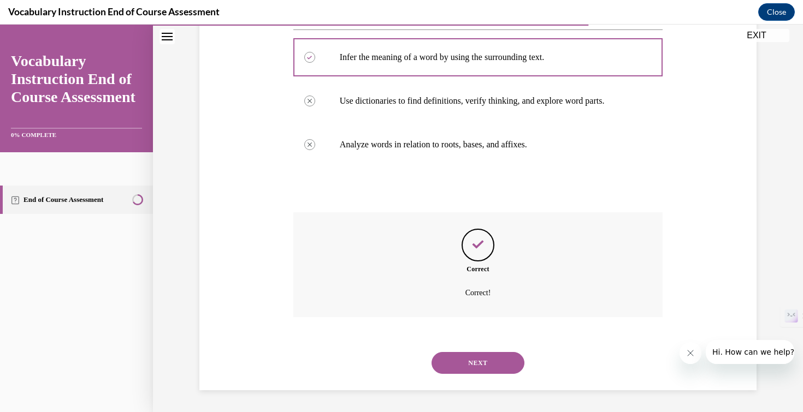
click at [473, 360] on button "NEXT" at bounding box center [477, 363] width 93 height 22
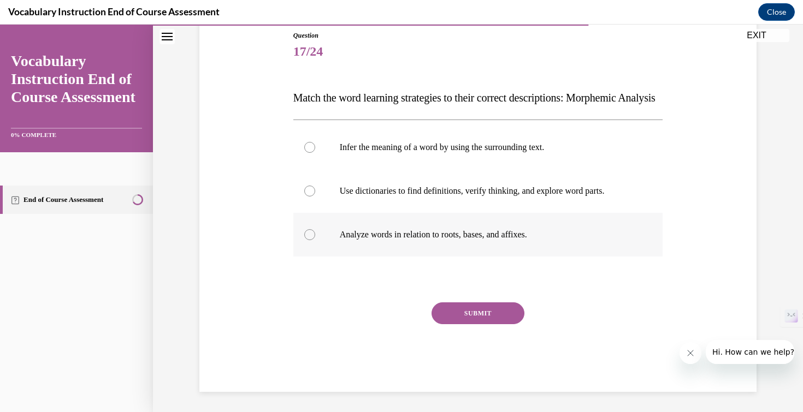
click at [476, 240] on p "Analyze words in relation to roots, bases, and affixes." at bounding box center [488, 234] width 296 height 11
click at [315, 240] on input "Analyze words in relation to roots, bases, and affixes." at bounding box center [309, 234] width 11 height 11
radio input "true"
click at [477, 353] on div "SUBMIT" at bounding box center [478, 330] width 370 height 55
click at [476, 324] on button "SUBMIT" at bounding box center [477, 314] width 93 height 22
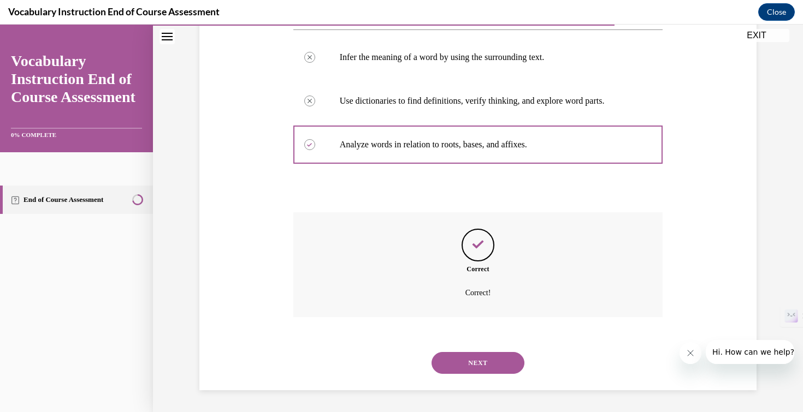
scroll to position [233, 0]
click at [476, 362] on button "NEXT" at bounding box center [477, 363] width 93 height 22
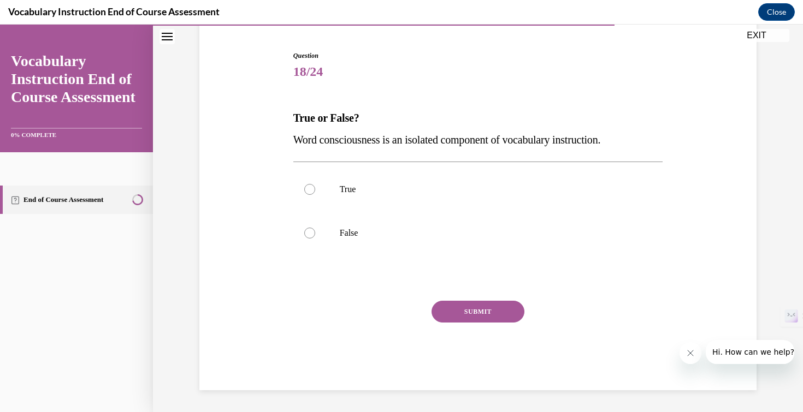
click at [453, 147] on p "Word consciousness is an isolated component of vocabulary instruction." at bounding box center [478, 140] width 370 height 22
click at [453, 142] on span "Word consciousness is an isolated component of vocabulary instruction." at bounding box center [446, 140] width 307 height 12
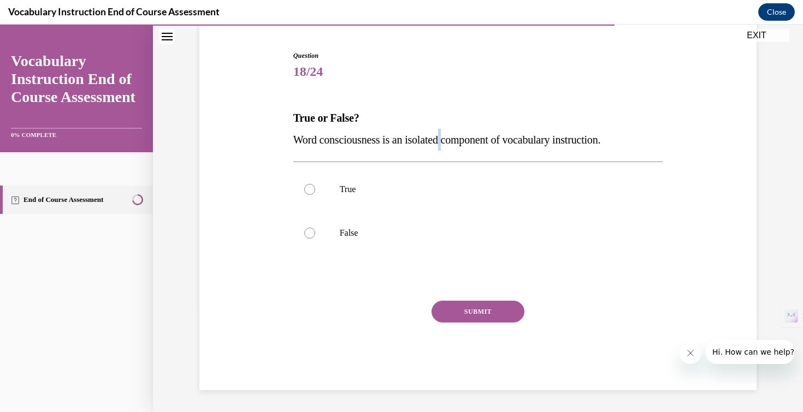
click at [453, 142] on span "Word consciousness is an isolated component of vocabulary instruction." at bounding box center [446, 140] width 307 height 12
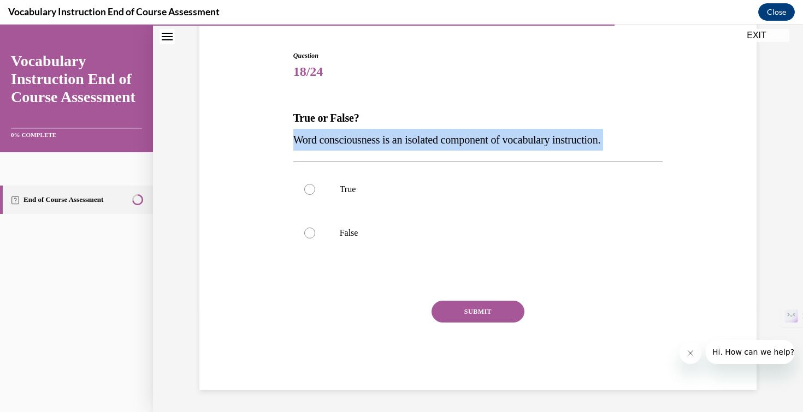
click at [453, 142] on span "Word consciousness is an isolated component of vocabulary instruction." at bounding box center [446, 140] width 307 height 12
click at [354, 230] on p "False" at bounding box center [488, 233] width 296 height 11
click at [315, 230] on input "False" at bounding box center [309, 233] width 11 height 11
radio input "true"
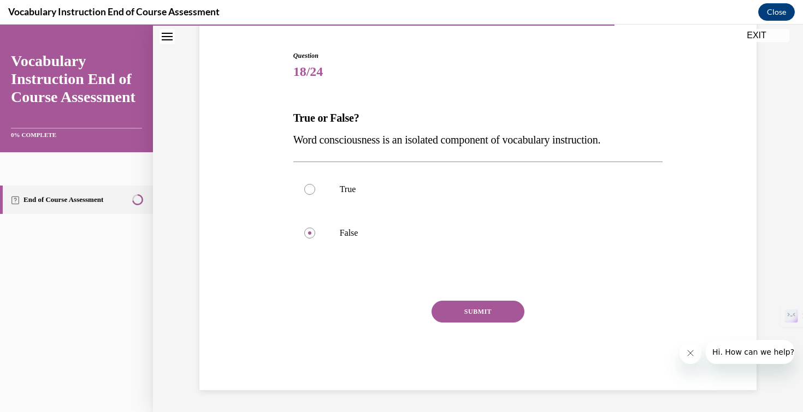
click at [456, 309] on button "SUBMIT" at bounding box center [477, 312] width 93 height 22
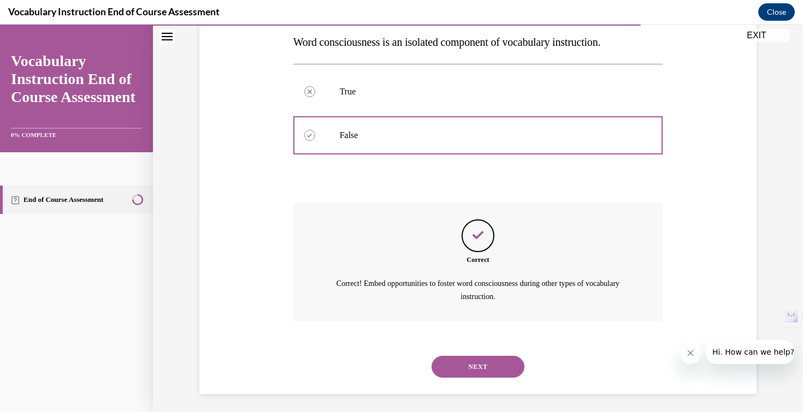
scroll to position [202, 0]
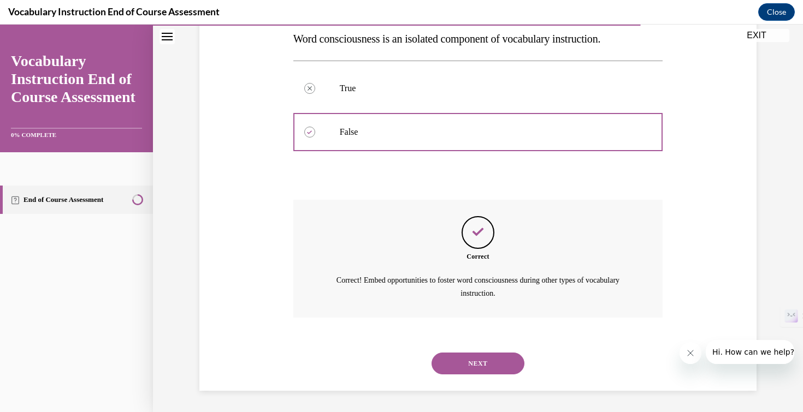
click at [481, 376] on div "NEXT" at bounding box center [478, 364] width 370 height 44
click at [480, 359] on button "NEXT" at bounding box center [477, 364] width 93 height 22
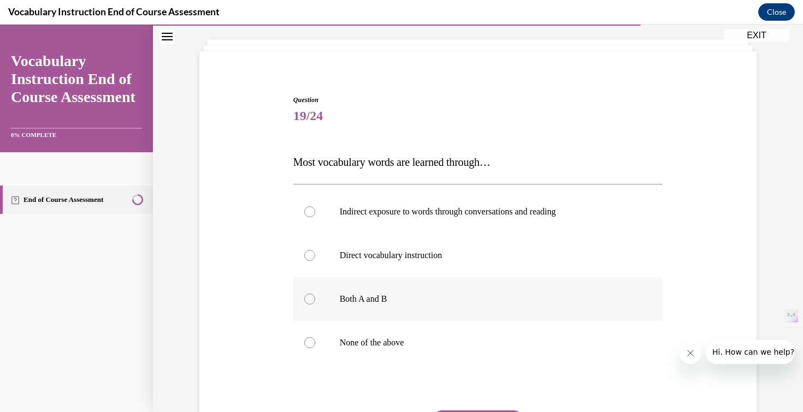
scroll to position [128, 0]
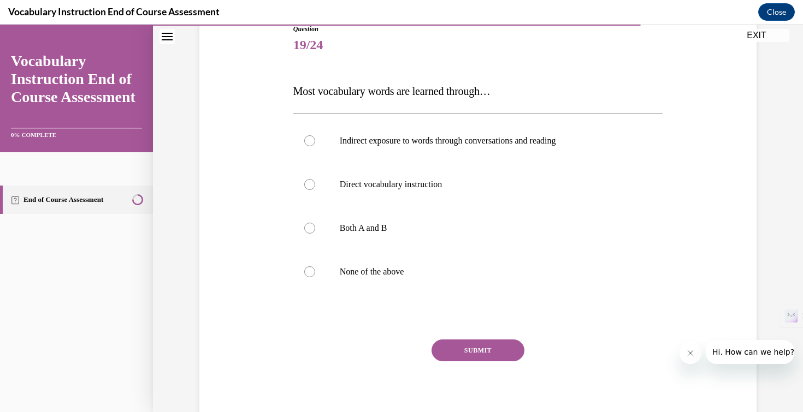
click at [439, 89] on span "Most vocabulary words are learned through…" at bounding box center [391, 91] width 197 height 12
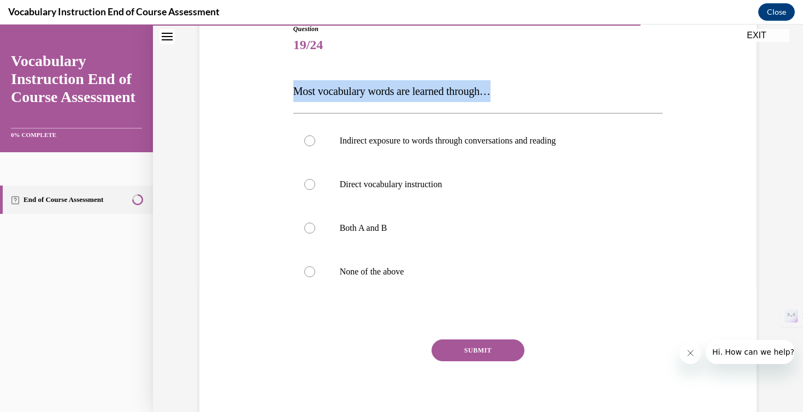
click at [439, 89] on span "Most vocabulary words are learned through…" at bounding box center [391, 91] width 197 height 12
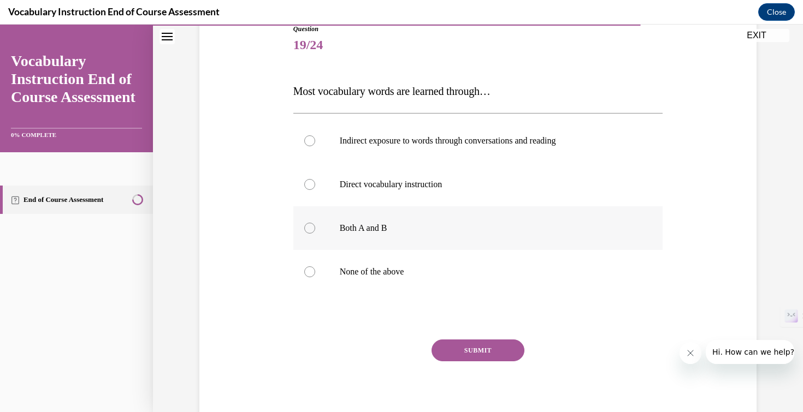
click at [313, 230] on div at bounding box center [309, 228] width 11 height 11
click at [313, 230] on input "Both A and B" at bounding box center [309, 228] width 11 height 11
radio input "true"
click at [501, 341] on button "SUBMIT" at bounding box center [477, 351] width 93 height 22
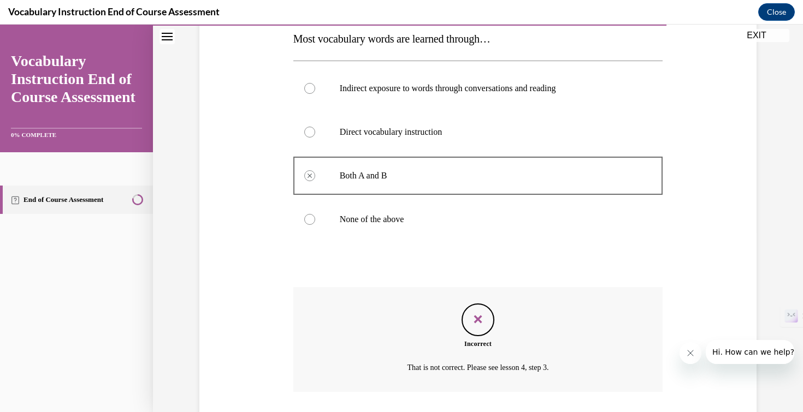
scroll to position [255, 0]
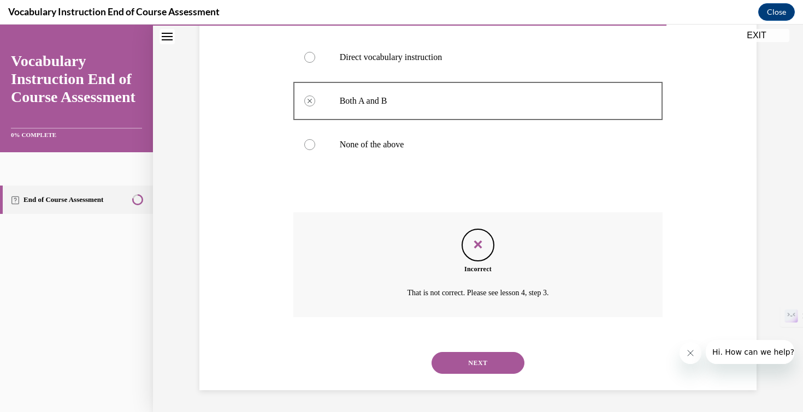
click at [498, 371] on button "NEXT" at bounding box center [477, 363] width 93 height 22
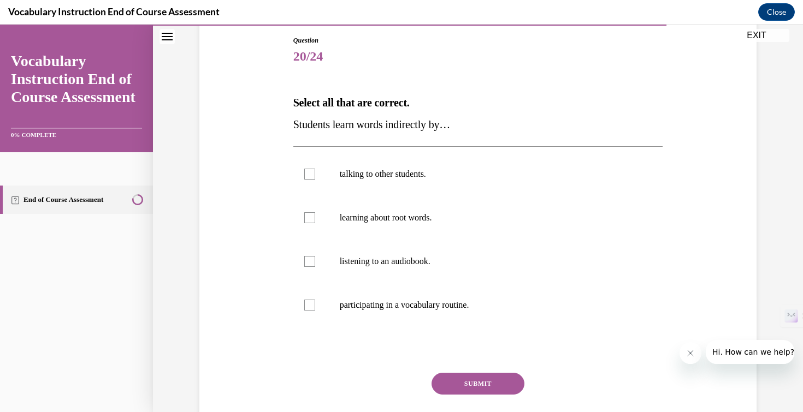
scroll to position [117, 0]
click at [377, 276] on label "listening to an audiobook." at bounding box center [478, 261] width 370 height 44
click at [315, 267] on input "listening to an audiobook." at bounding box center [309, 261] width 11 height 11
checkbox input "true"
click at [350, 177] on p "talking to other students." at bounding box center [488, 173] width 296 height 11
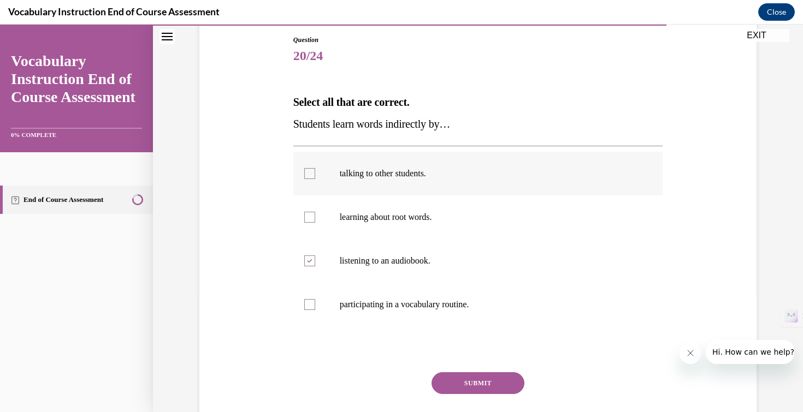
click at [315, 177] on input "talking to other students." at bounding box center [309, 173] width 11 height 11
checkbox input "true"
click at [366, 295] on label "participating in a vocabulary routine." at bounding box center [478, 305] width 370 height 44
click at [315, 299] on input "participating in a vocabulary routine." at bounding box center [309, 304] width 11 height 11
checkbox input "true"
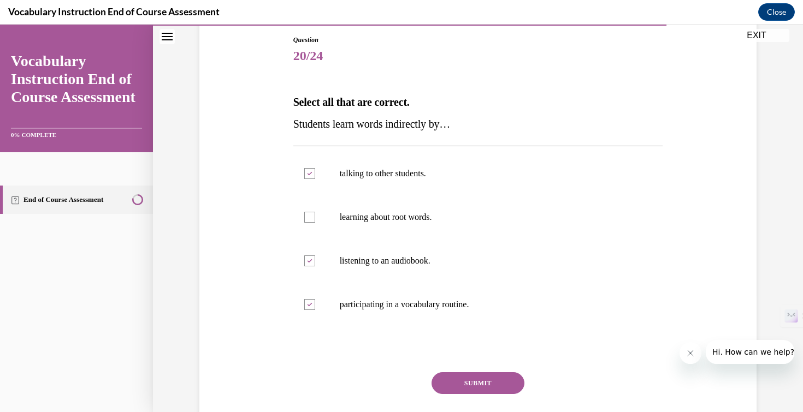
click at [483, 390] on button "SUBMIT" at bounding box center [477, 383] width 93 height 22
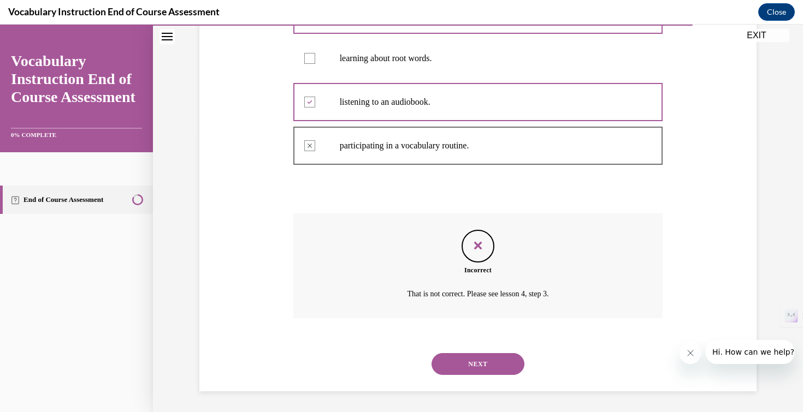
scroll to position [277, 0]
click at [482, 367] on button "NEXT" at bounding box center [477, 363] width 93 height 22
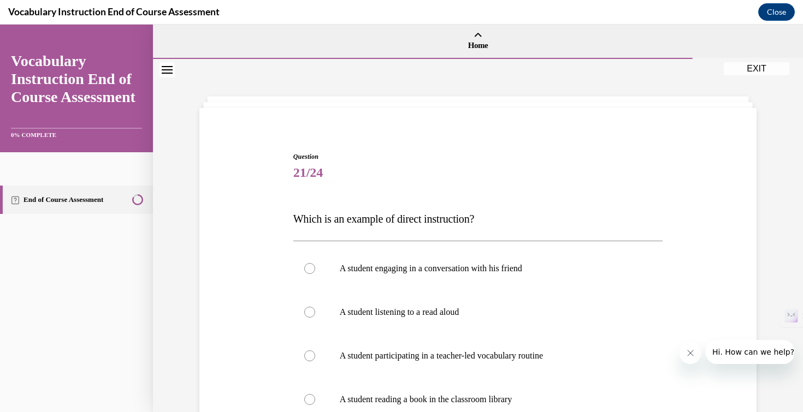
scroll to position [85, 0]
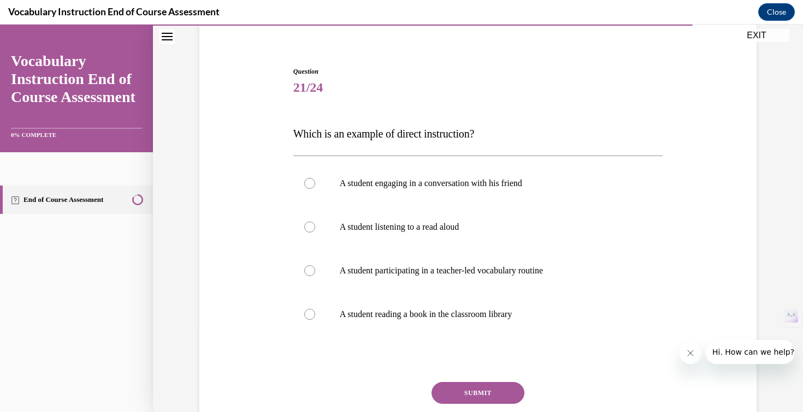
click at [409, 140] on p "Which is an example of direct instruction?" at bounding box center [478, 134] width 370 height 22
click at [410, 133] on span "Which is an example of direct instruction?" at bounding box center [383, 134] width 181 height 12
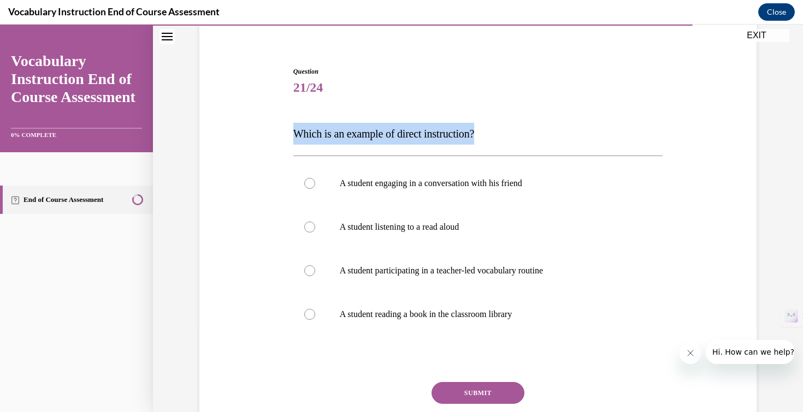
click at [410, 133] on span "Which is an example of direct instruction?" at bounding box center [383, 134] width 181 height 12
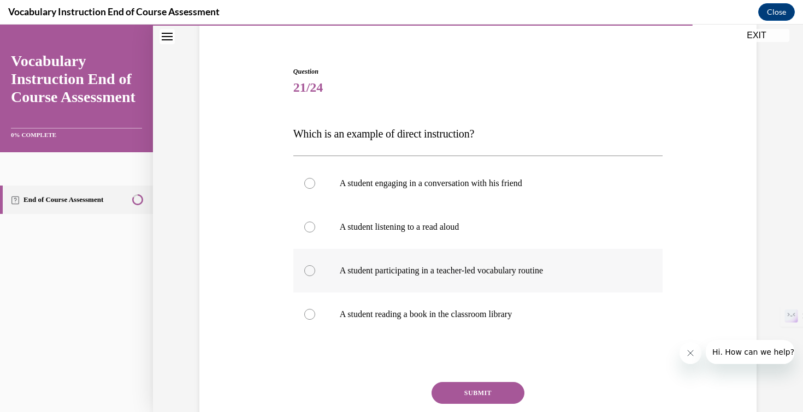
click at [448, 259] on label "A student participating in a teacher-led vocabulary routine" at bounding box center [478, 271] width 370 height 44
click at [315, 265] on input "A student participating in a teacher-led vocabulary routine" at bounding box center [309, 270] width 11 height 11
radio input "true"
click at [506, 383] on button "SUBMIT" at bounding box center [477, 393] width 93 height 22
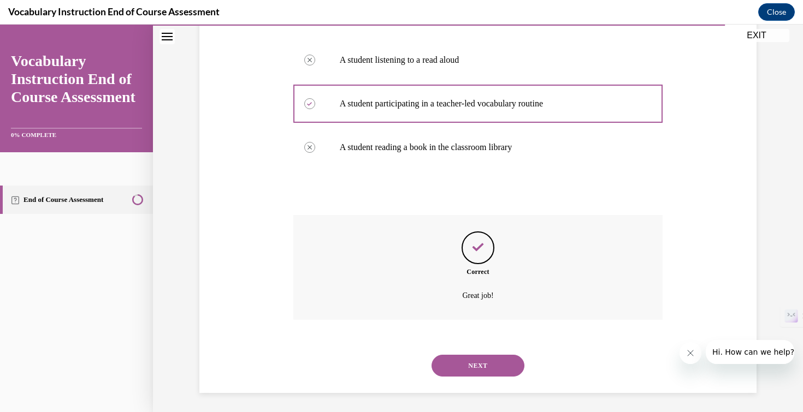
scroll to position [255, 0]
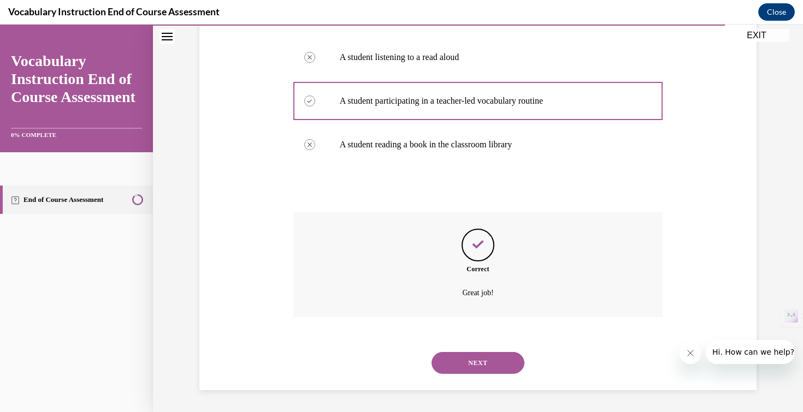
click at [506, 383] on div "NEXT" at bounding box center [478, 363] width 370 height 44
click at [498, 360] on button "NEXT" at bounding box center [477, 363] width 93 height 22
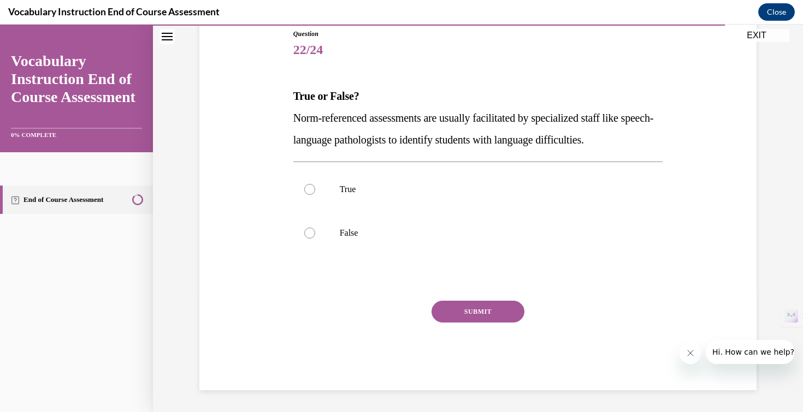
scroll to position [121, 0]
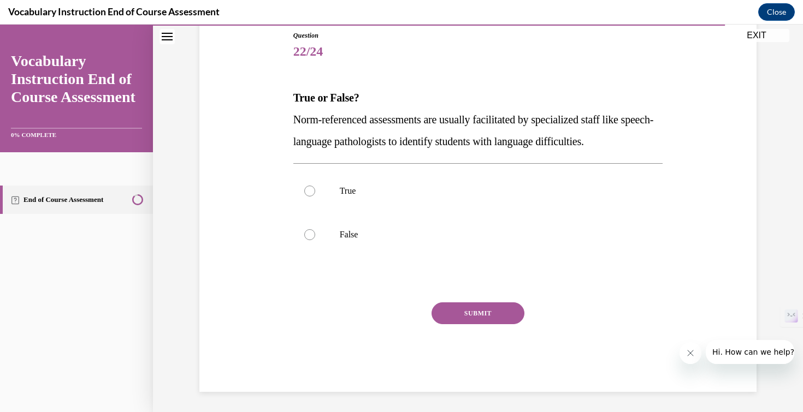
click at [411, 138] on span "Norm-referenced assessments are usually facilitated by specialized staff like s…" at bounding box center [473, 131] width 360 height 34
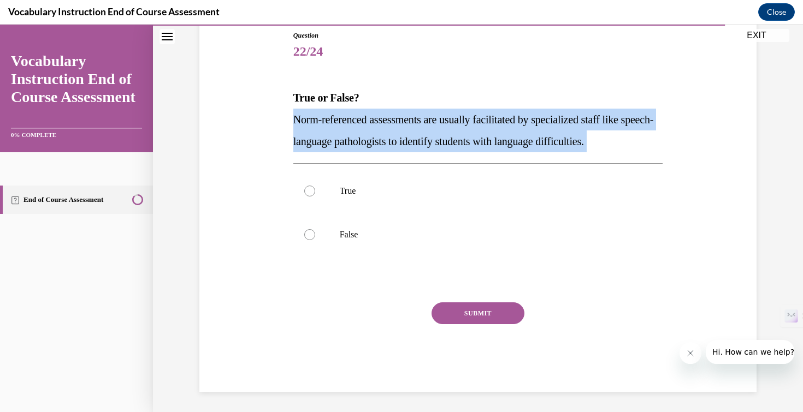
click at [411, 138] on span "Norm-referenced assessments are usually facilitated by specialized staff like s…" at bounding box center [473, 131] width 360 height 34
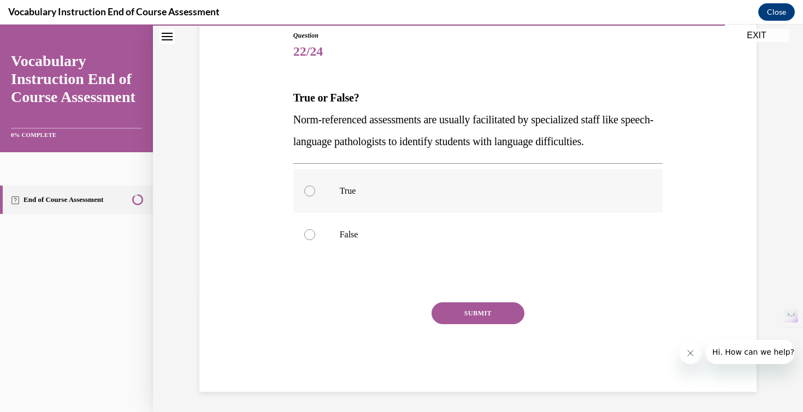
click at [374, 196] on p "True" at bounding box center [488, 191] width 296 height 11
click at [315, 196] on input "True" at bounding box center [309, 191] width 11 height 11
radio input "true"
click at [489, 306] on button "SUBMIT" at bounding box center [477, 314] width 93 height 22
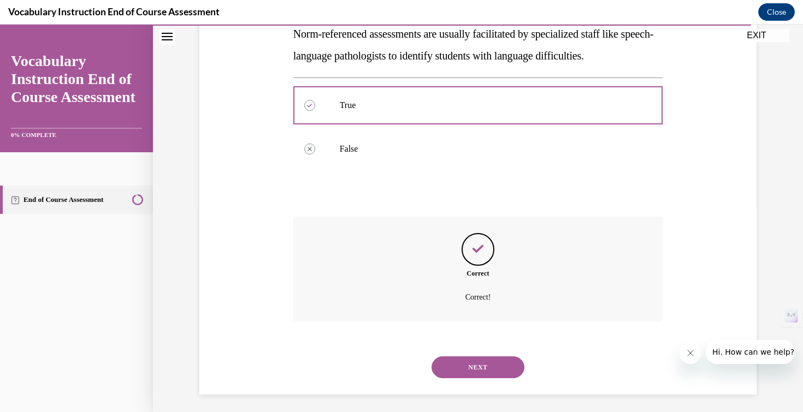
scroll to position [211, 0]
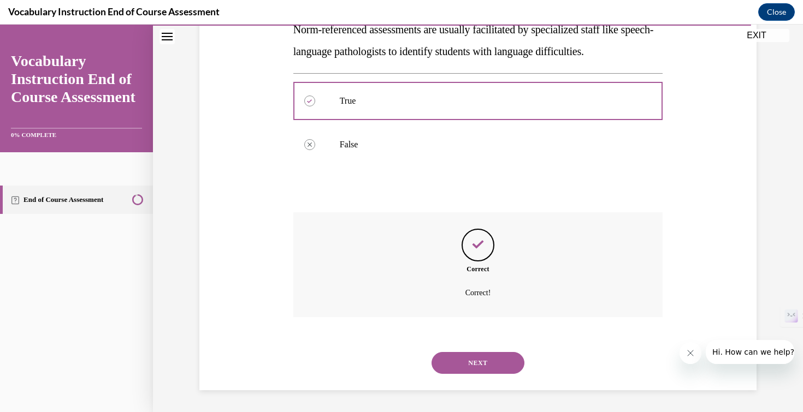
click at [488, 360] on button "NEXT" at bounding box center [477, 363] width 93 height 22
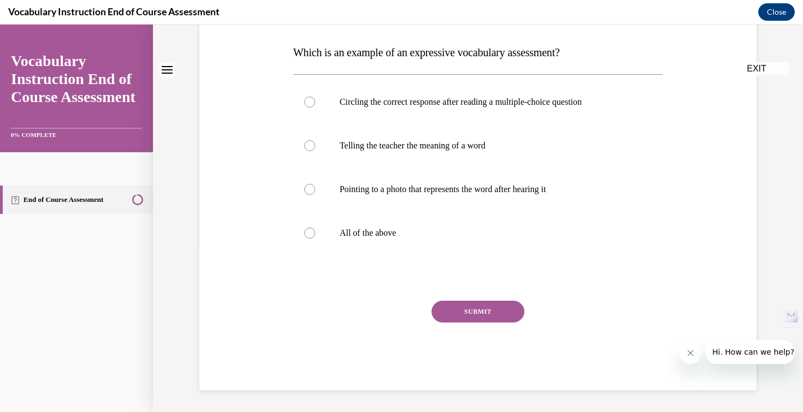
scroll to position [0, 0]
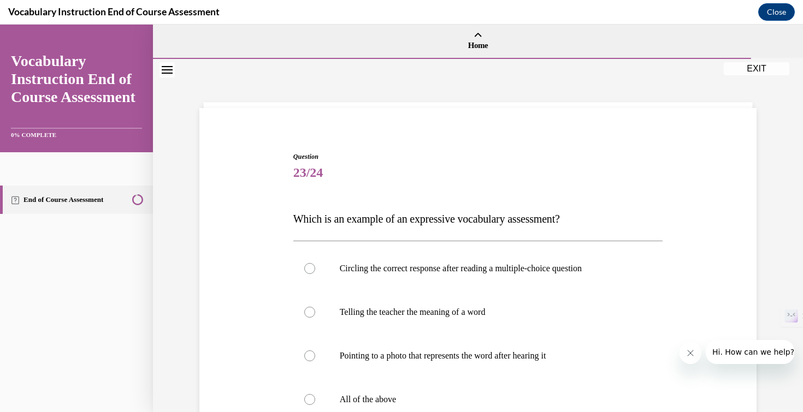
click at [450, 215] on span "Which is an example of an expressive vocabulary assessment?" at bounding box center [426, 219] width 267 height 12
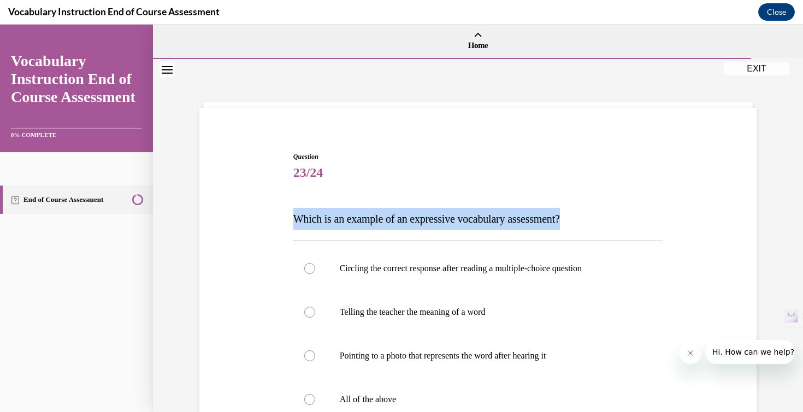
click at [450, 215] on span "Which is an example of an expressive vocabulary assessment?" at bounding box center [426, 219] width 267 height 12
click at [267, 203] on div "Question 23/24 Which is an example of an expressive vocabulary assessment? Circ…" at bounding box center [478, 338] width 563 height 438
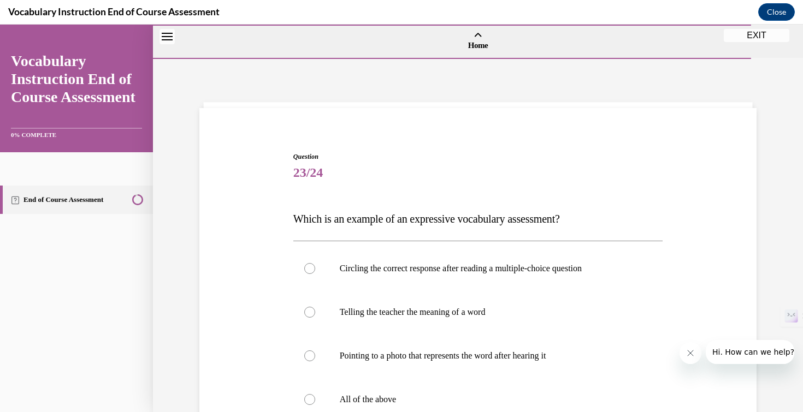
scroll to position [167, 0]
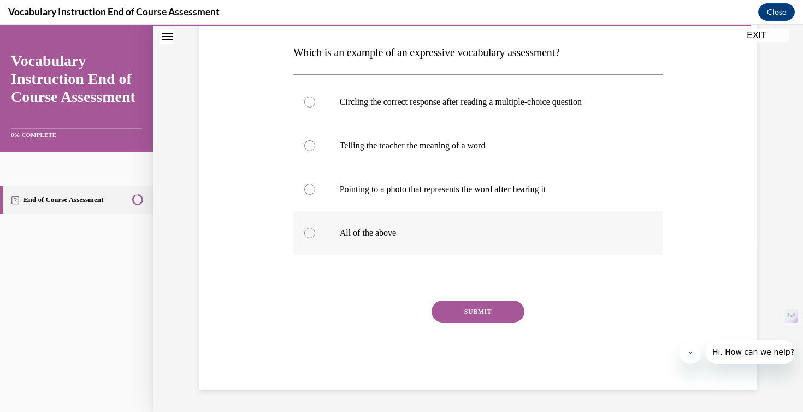
click at [310, 232] on div at bounding box center [309, 233] width 11 height 11
click at [310, 232] on input "All of the above" at bounding box center [309, 233] width 11 height 11
radio input "true"
click at [439, 311] on button "SUBMIT" at bounding box center [477, 312] width 93 height 22
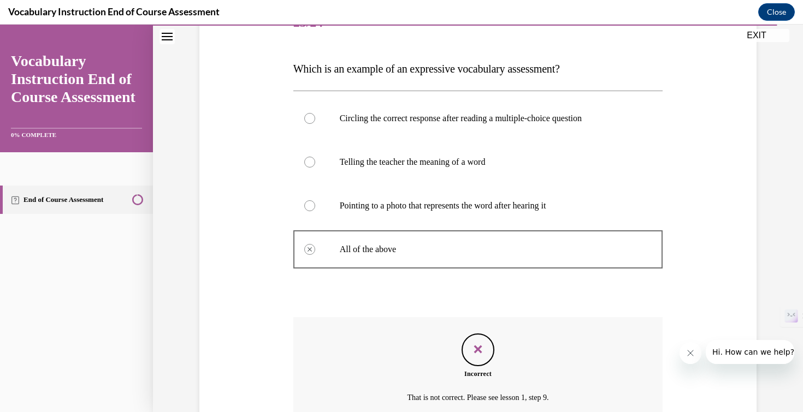
scroll to position [255, 0]
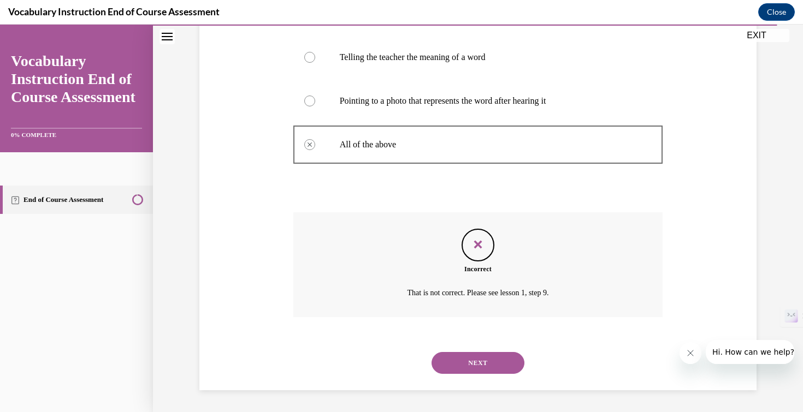
click at [468, 361] on button "NEXT" at bounding box center [477, 363] width 93 height 22
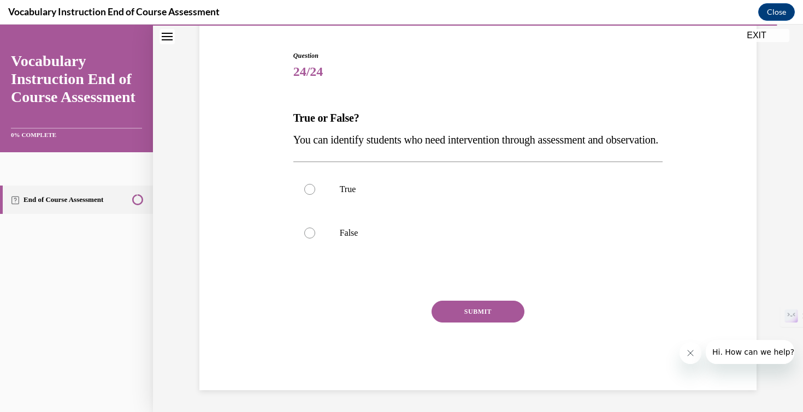
click at [328, 134] on span "You can identify students who need intervention through assessment and observat…" at bounding box center [475, 140] width 365 height 12
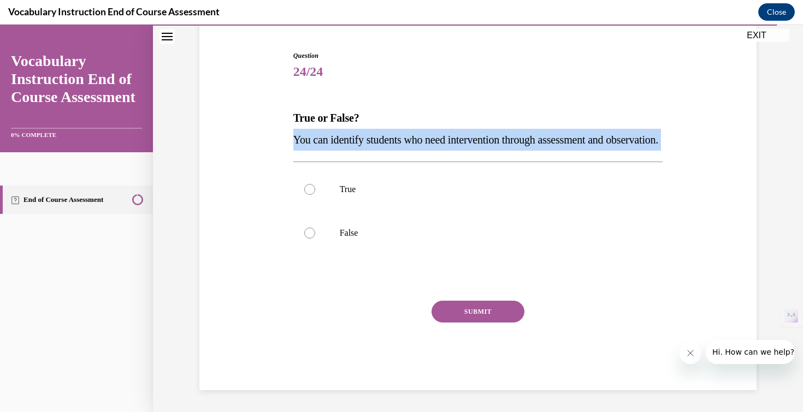
click at [328, 134] on span "You can identify students who need intervention through assessment and observat…" at bounding box center [475, 140] width 365 height 12
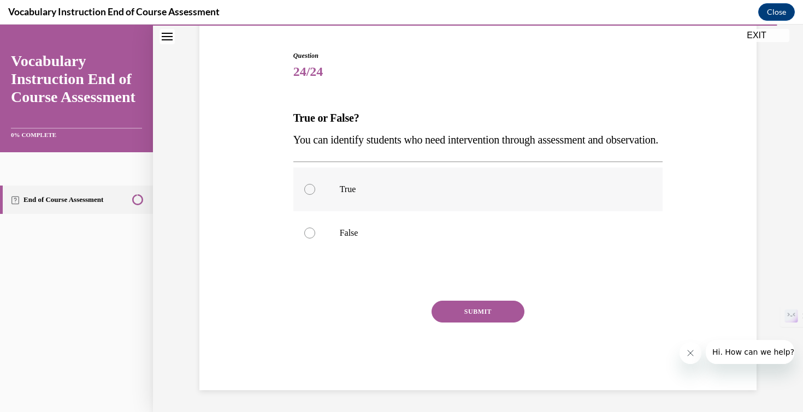
click at [301, 188] on label "True" at bounding box center [478, 190] width 370 height 44
click at [304, 188] on input "True" at bounding box center [309, 189] width 11 height 11
radio input "true"
click at [458, 316] on button "SUBMIT" at bounding box center [477, 312] width 93 height 22
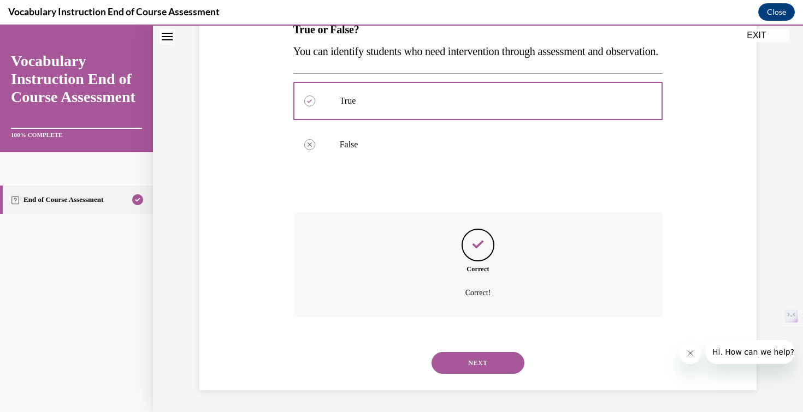
scroll to position [211, 0]
click at [469, 350] on div "NEXT" at bounding box center [478, 363] width 370 height 44
click at [470, 360] on button "NEXT" at bounding box center [477, 363] width 93 height 22
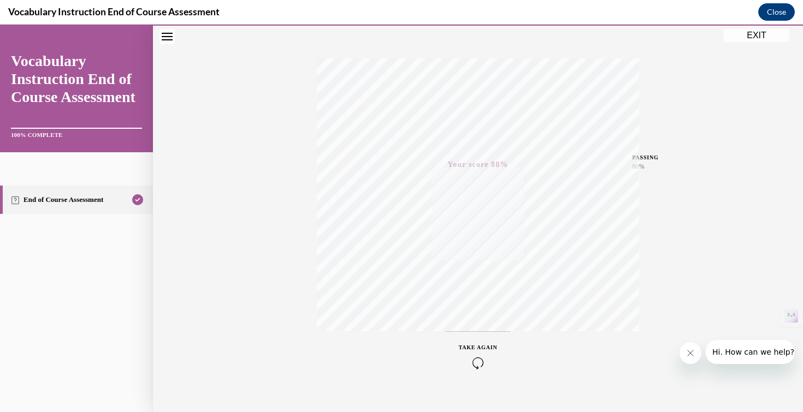
scroll to position [172, 0]
click at [766, 38] on button "EXIT" at bounding box center [757, 35] width 66 height 13
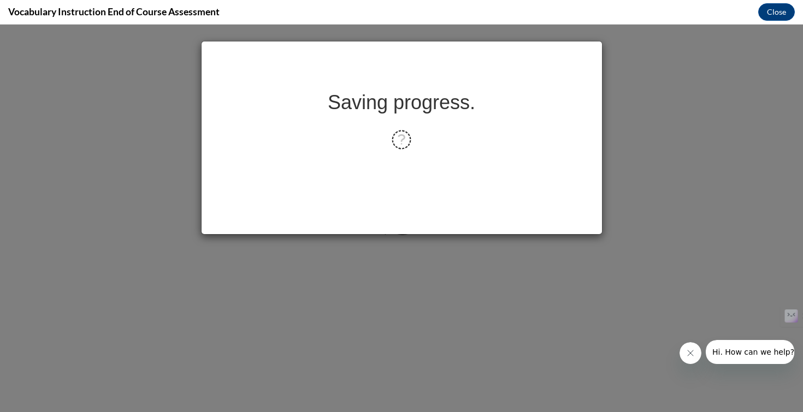
scroll to position [0, 0]
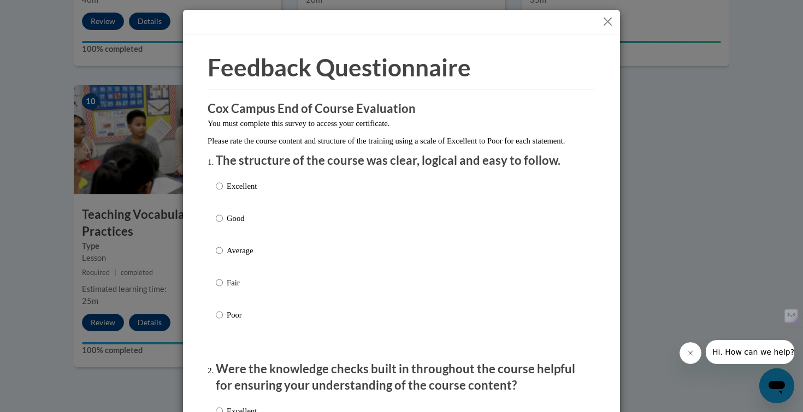
click at [612, 21] on button "Close" at bounding box center [608, 22] width 14 height 14
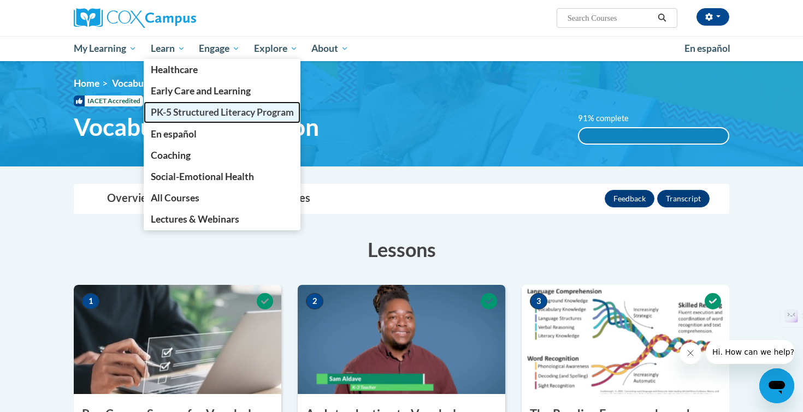
click at [172, 111] on span "PK-5 Structured Literacy Program" at bounding box center [222, 111] width 143 height 11
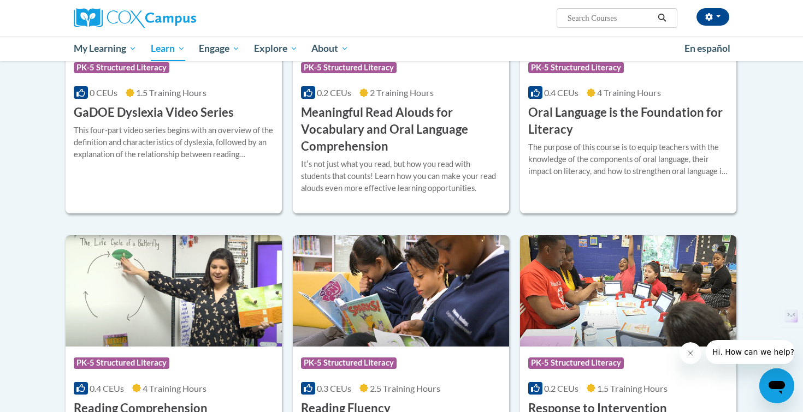
scroll to position [876, 0]
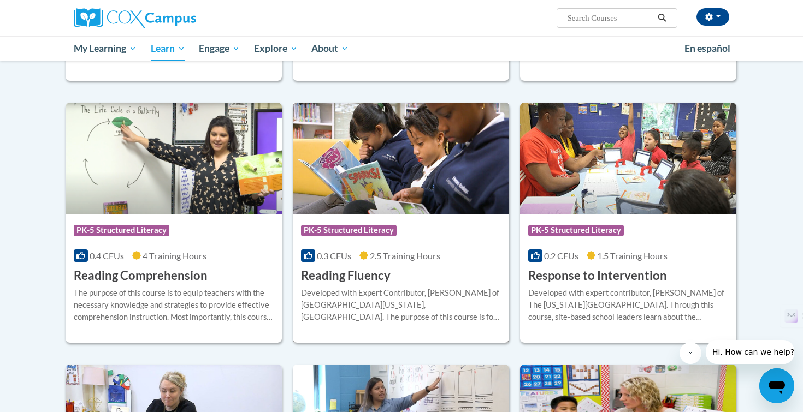
click at [370, 203] on img at bounding box center [401, 158] width 216 height 111
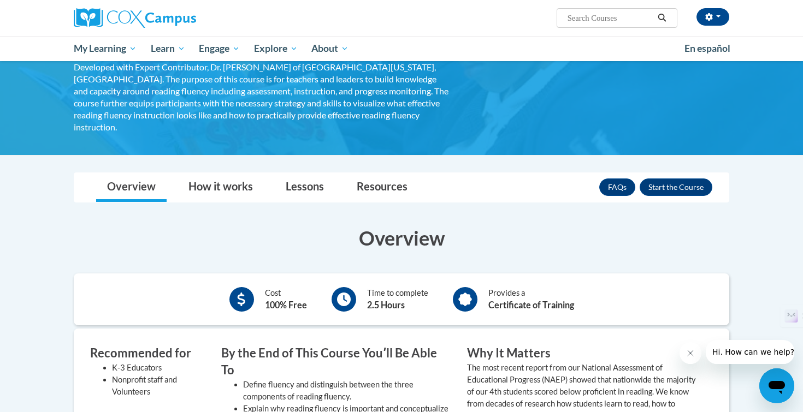
scroll to position [186, 0]
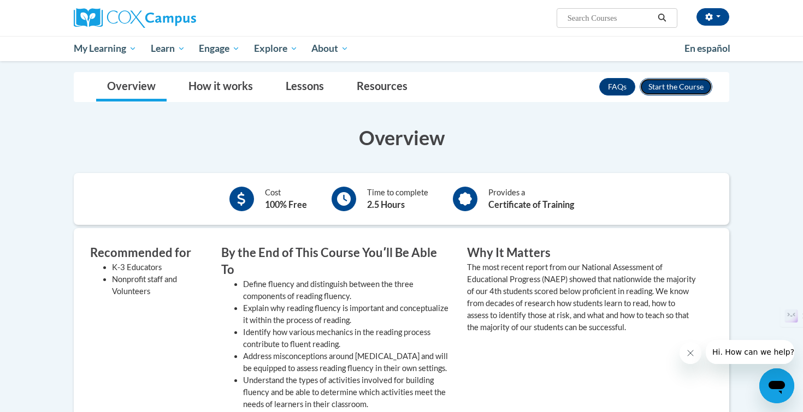
click at [668, 78] on button "Enroll" at bounding box center [676, 86] width 73 height 17
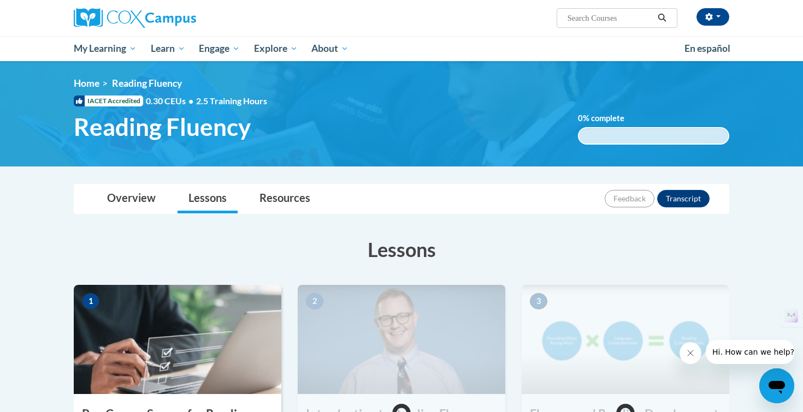
scroll to position [131, 0]
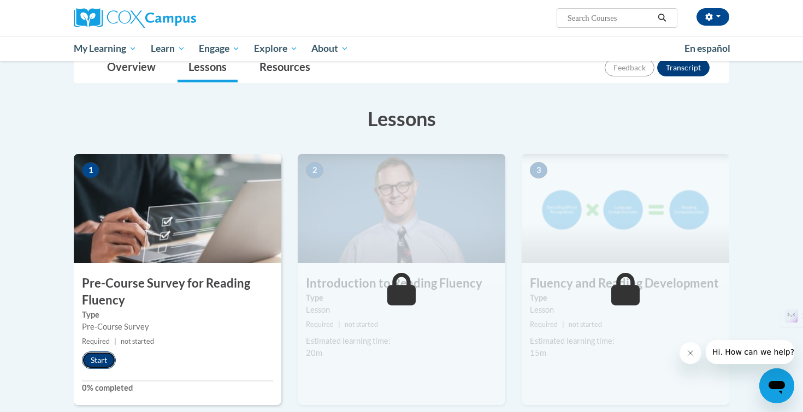
click at [101, 368] on button "Start" at bounding box center [99, 360] width 34 height 17
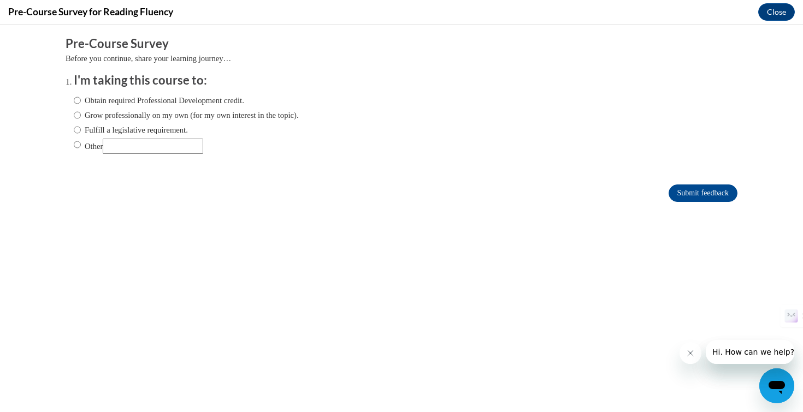
scroll to position [0, 0]
click at [131, 127] on label "Fulfill a legislative requirement." at bounding box center [131, 130] width 114 height 12
click at [81, 127] on input "Fulfill a legislative requirement." at bounding box center [77, 130] width 7 height 12
radio input "true"
click at [691, 193] on input "Submit feedback" at bounding box center [702, 193] width 69 height 17
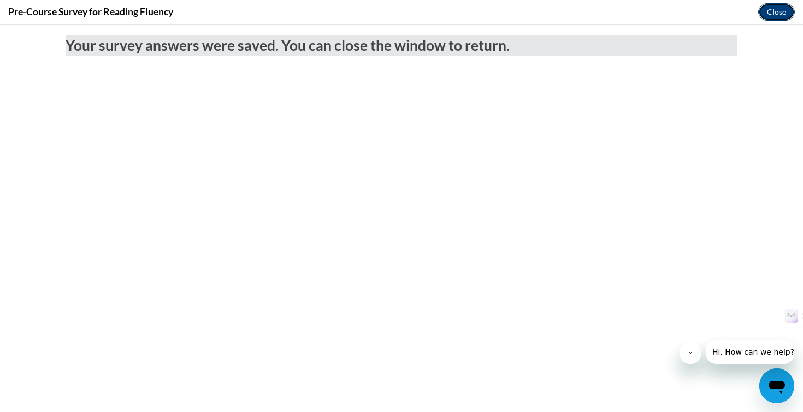
click at [772, 16] on button "Close" at bounding box center [776, 11] width 37 height 17
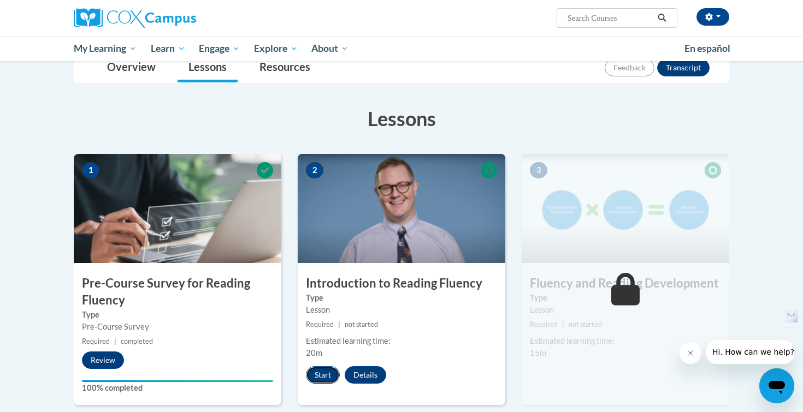
click at [325, 374] on button "Start" at bounding box center [323, 374] width 34 height 17
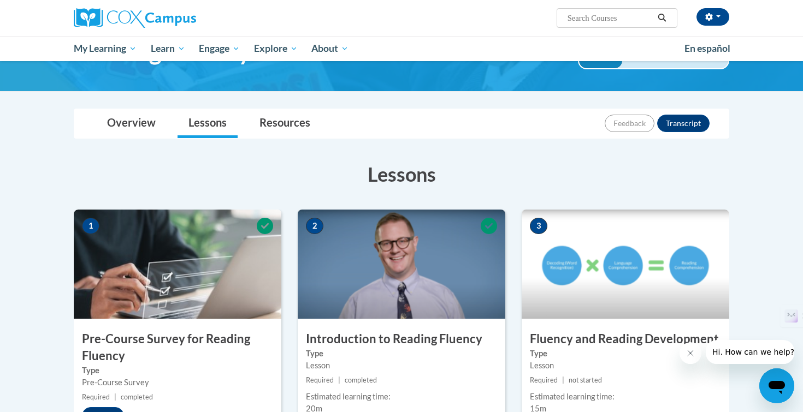
scroll to position [230, 0]
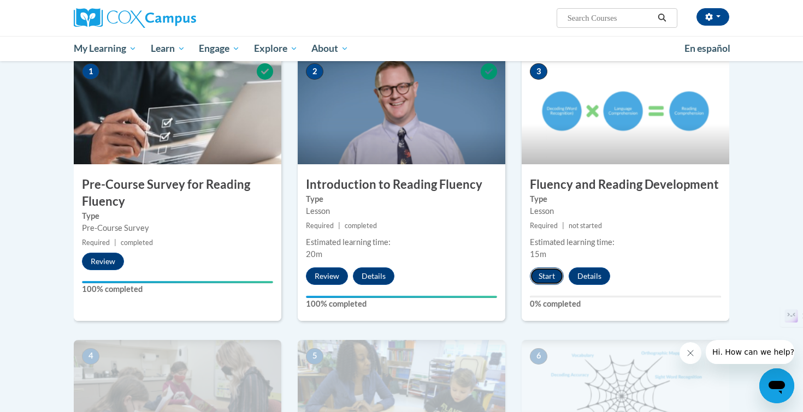
click at [547, 273] on button "Start" at bounding box center [547, 276] width 34 height 17
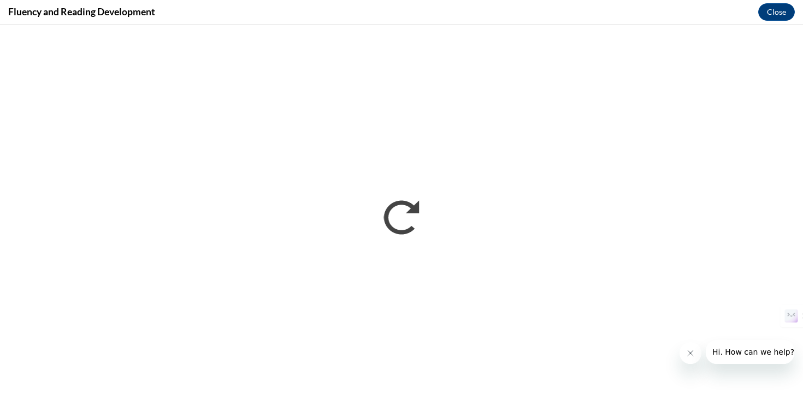
scroll to position [0, 0]
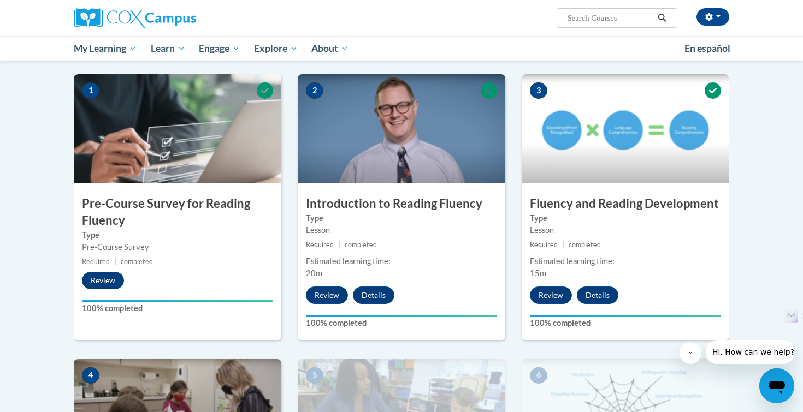
scroll to position [513, 0]
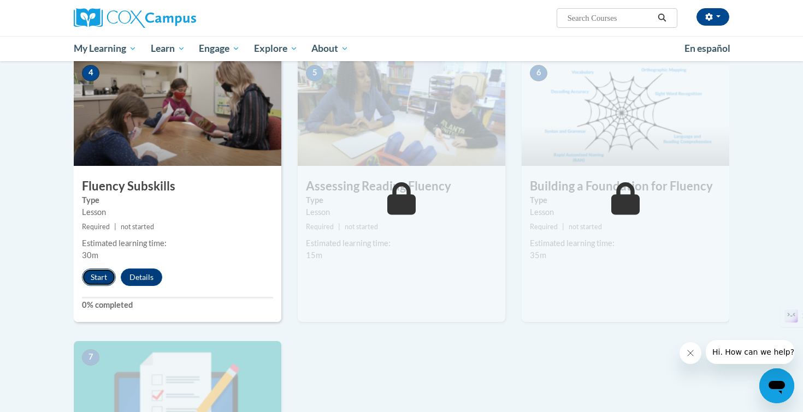
click at [93, 280] on button "Start" at bounding box center [99, 277] width 34 height 17
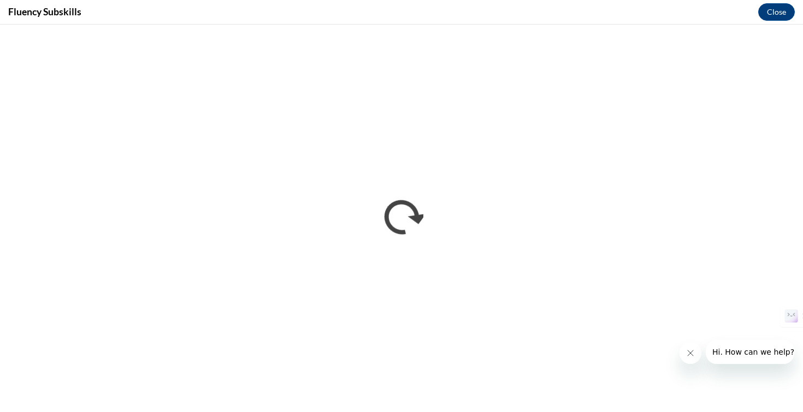
scroll to position [0, 0]
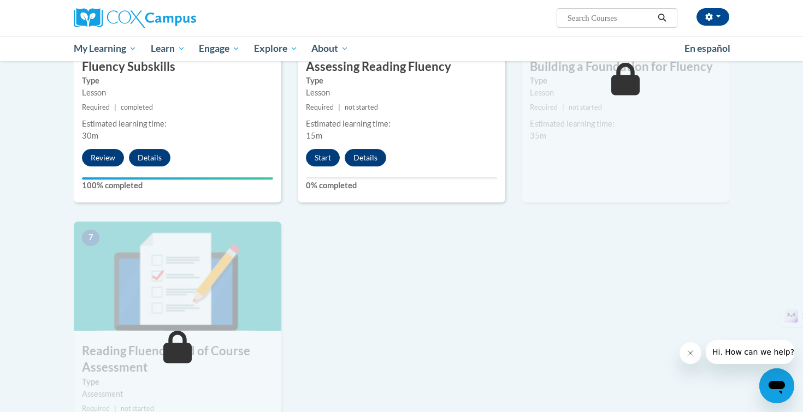
scroll to position [486, 0]
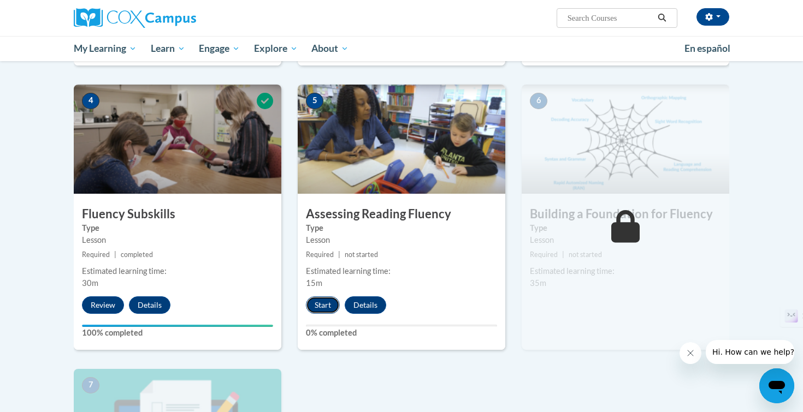
click at [335, 302] on button "Start" at bounding box center [323, 305] width 34 height 17
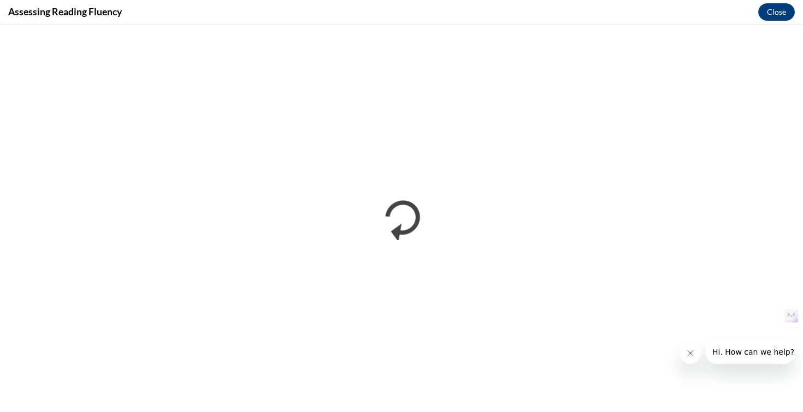
scroll to position [0, 0]
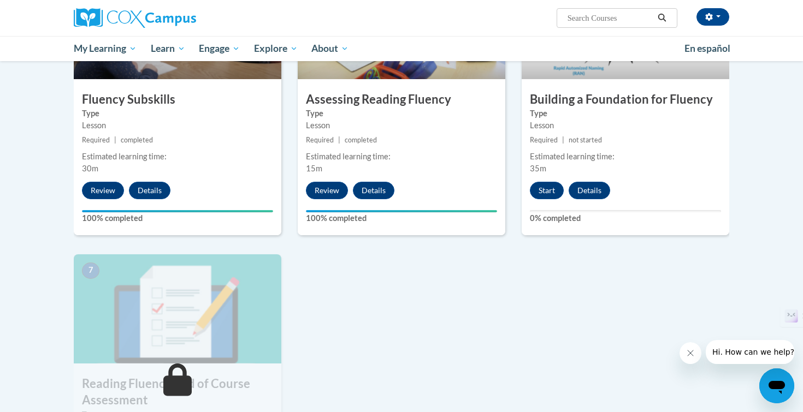
scroll to position [513, 0]
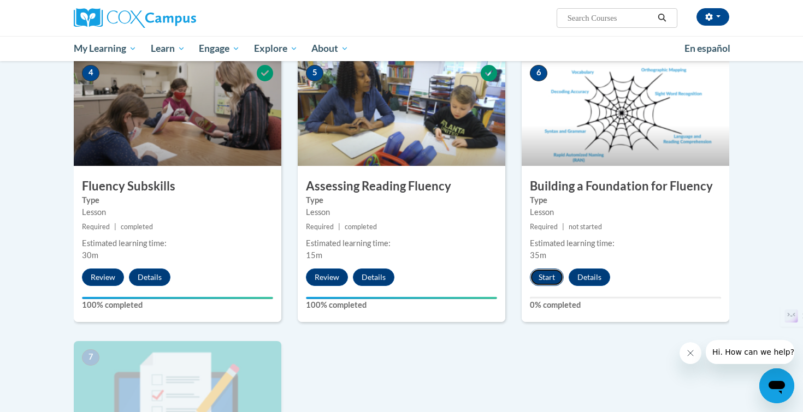
click at [550, 278] on button "Start" at bounding box center [547, 277] width 34 height 17
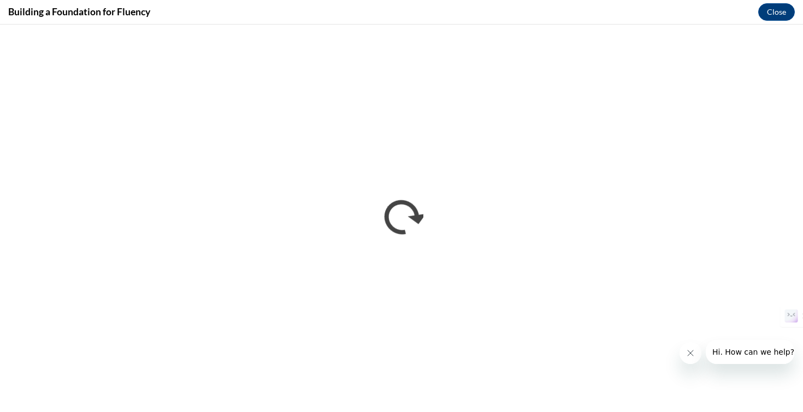
scroll to position [0, 0]
